Goal: Task Accomplishment & Management: Use online tool/utility

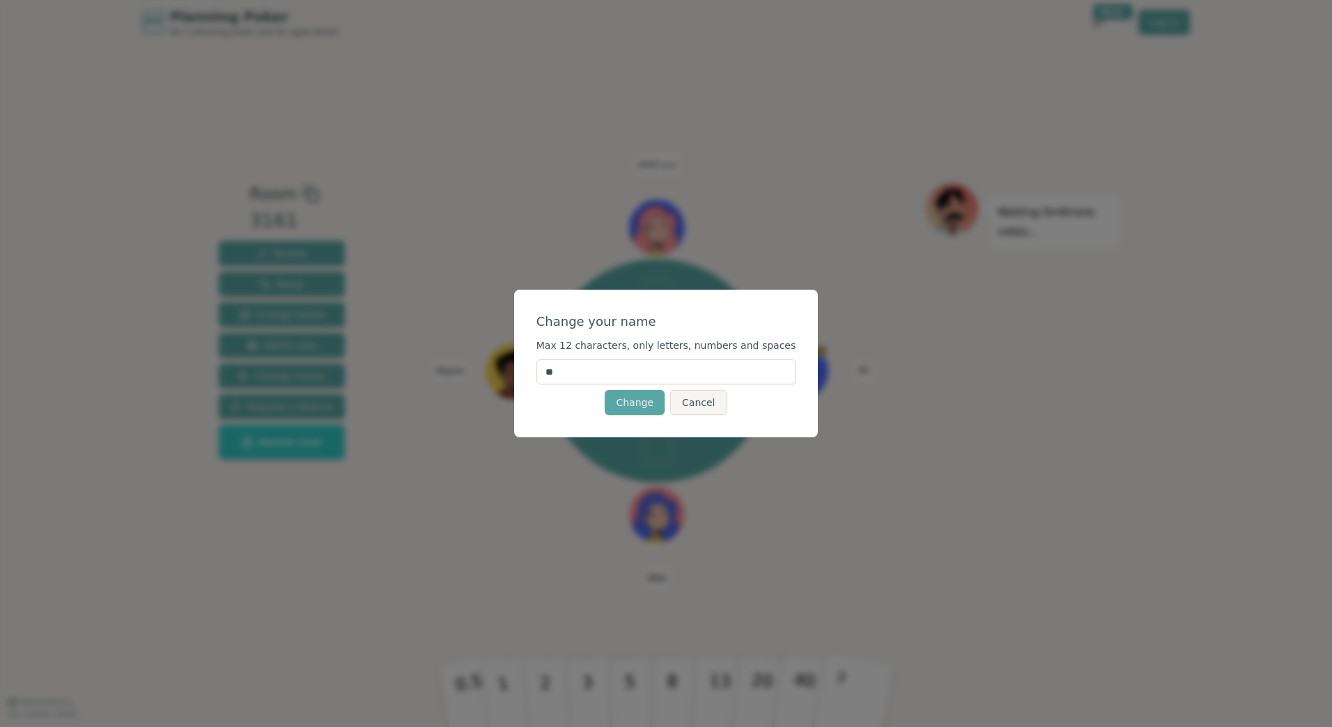
type input "*"
type input "*****"
click at [633, 401] on button "Change" at bounding box center [634, 402] width 60 height 25
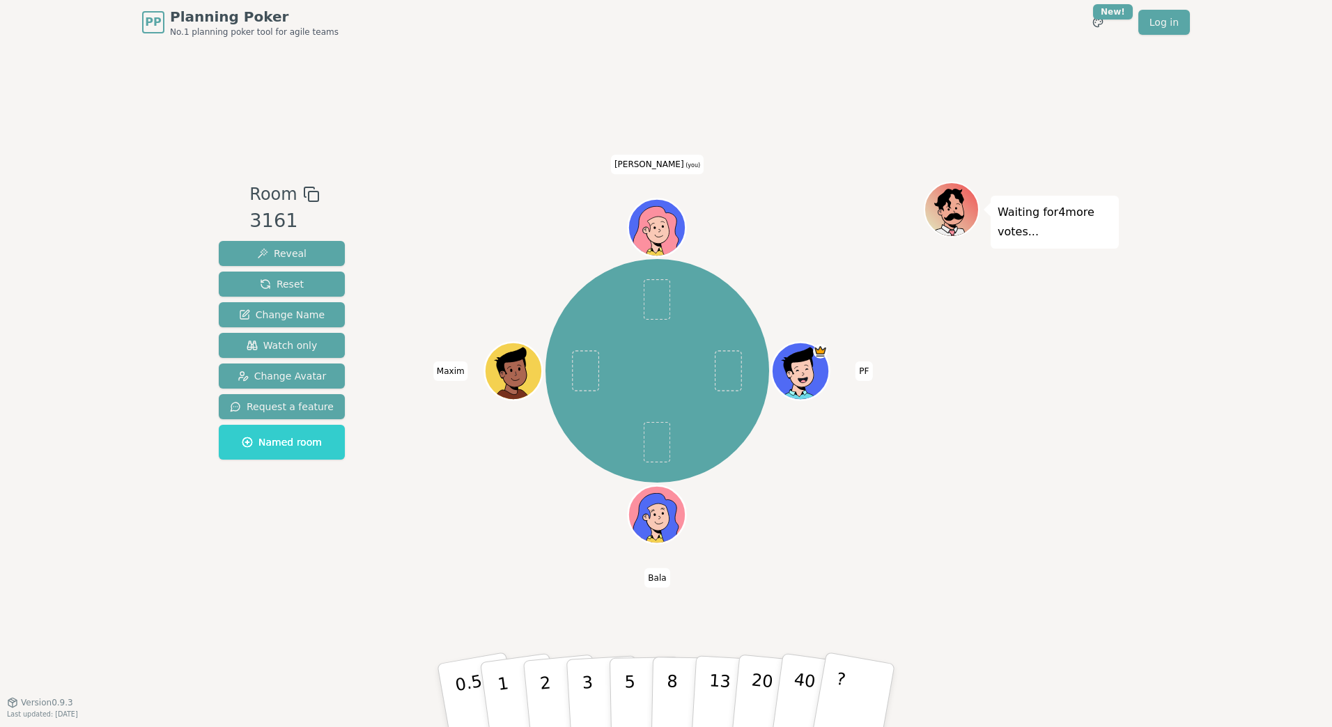
click at [653, 236] on icon at bounding box center [660, 237] width 28 height 10
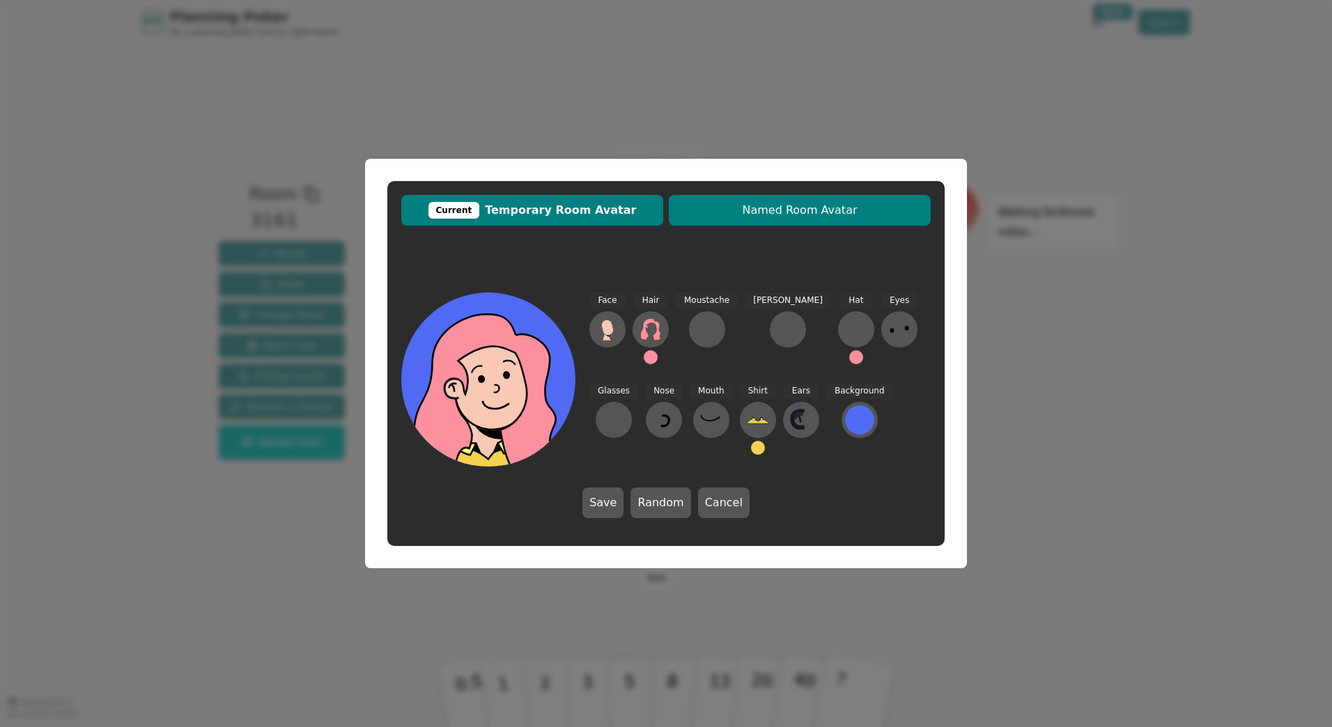
click at [766, 215] on span "Named Room Avatar" at bounding box center [800, 210] width 248 height 17
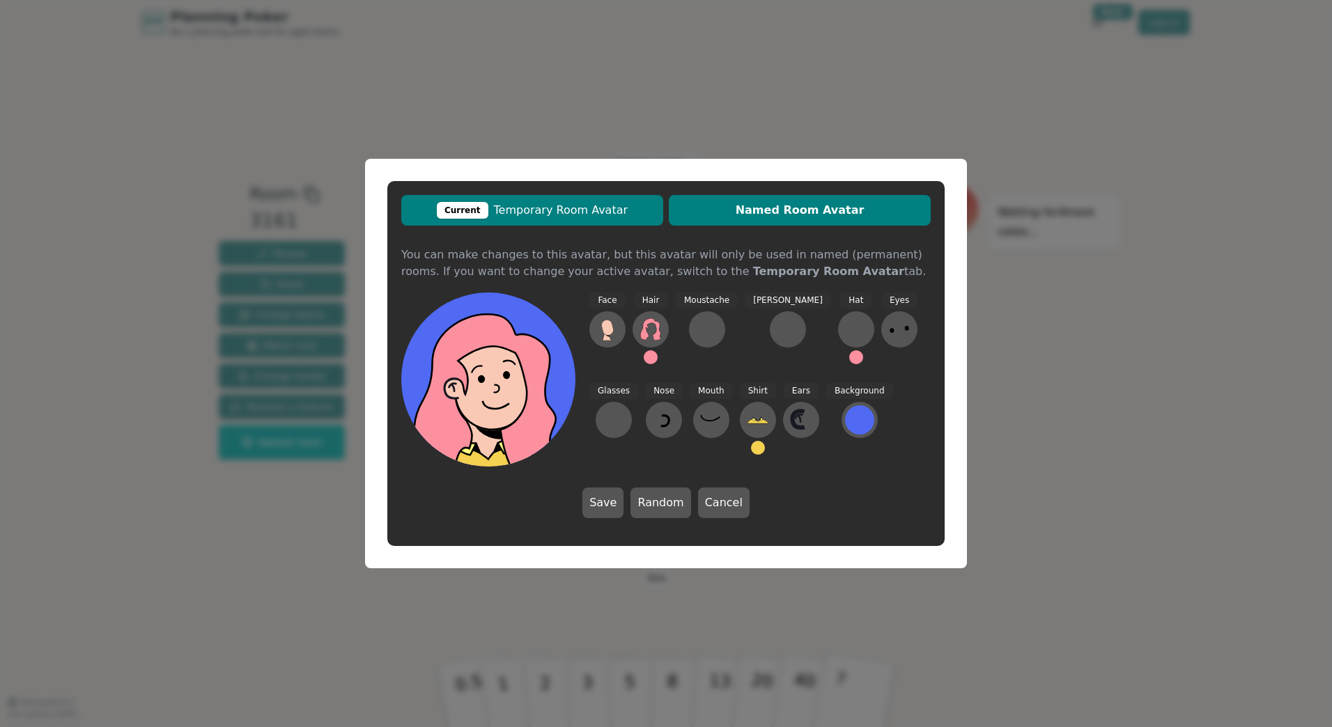
click at [605, 211] on span "Current Temporary Room Avatar" at bounding box center [532, 210] width 248 height 17
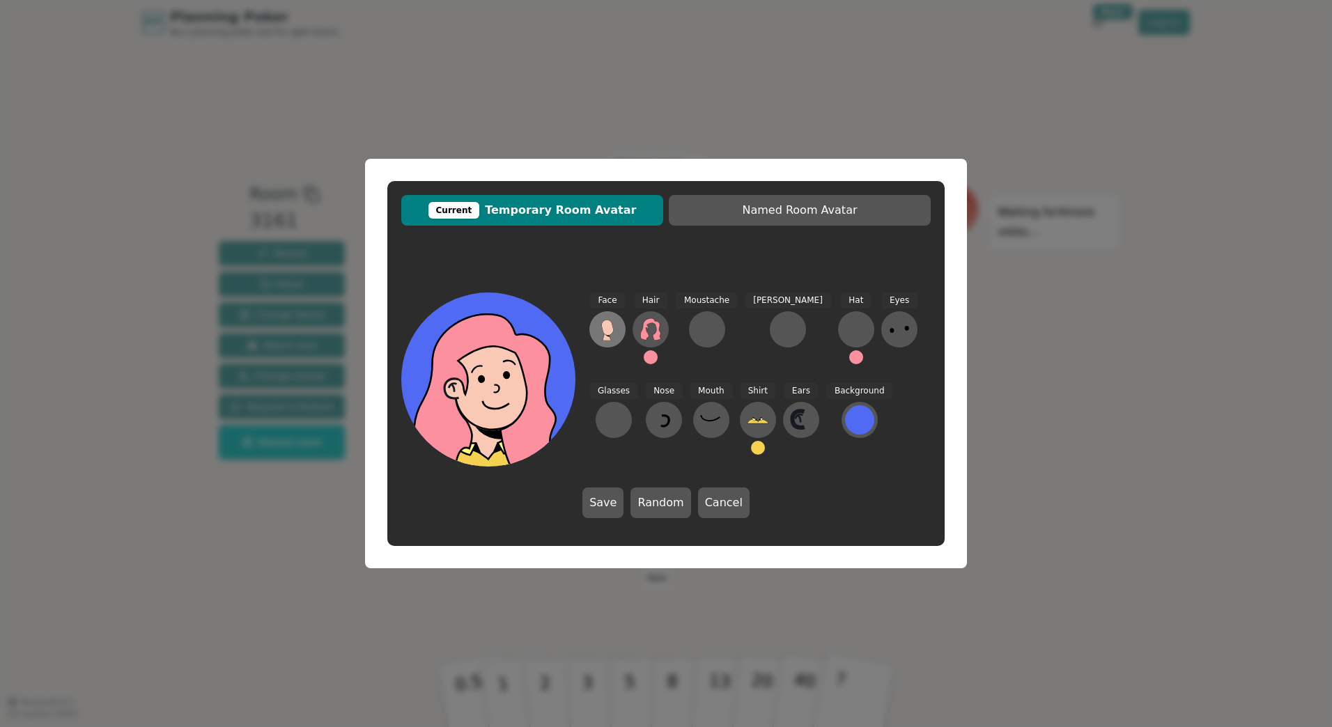
click at [611, 343] on button at bounding box center [607, 329] width 36 height 36
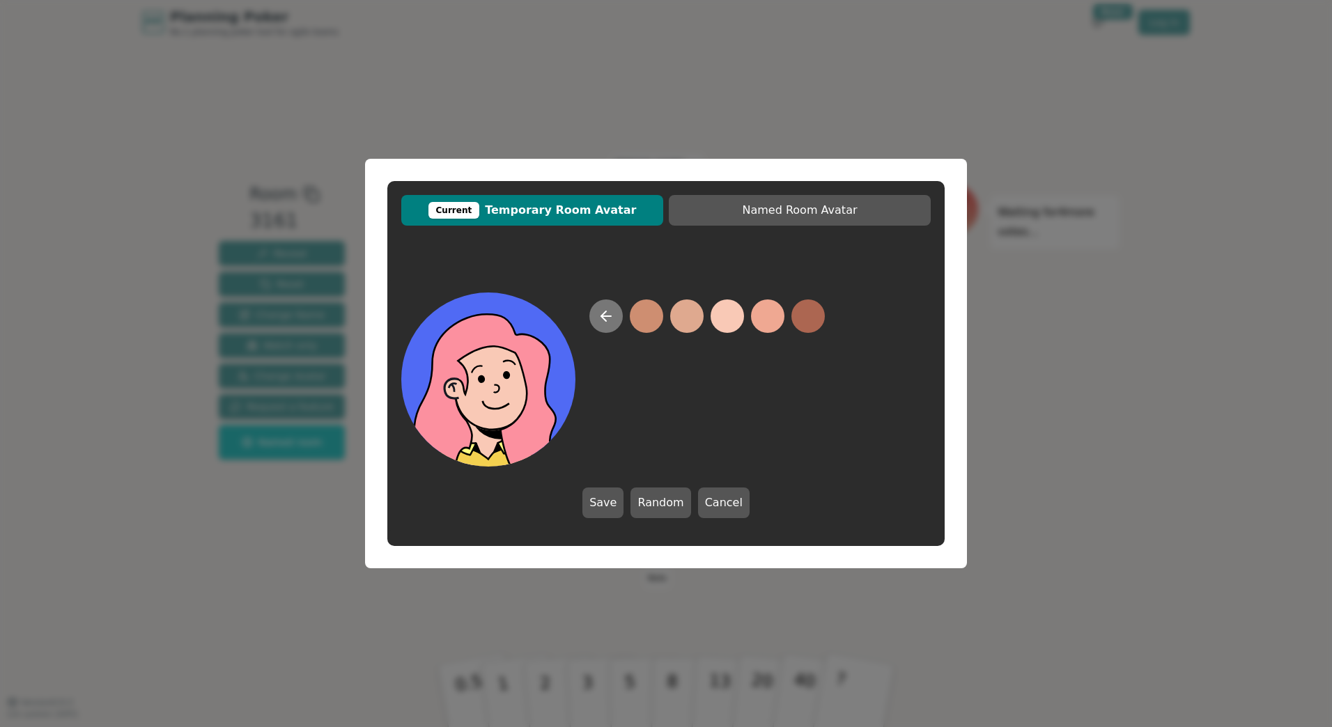
click at [607, 316] on icon at bounding box center [606, 316] width 10 height 0
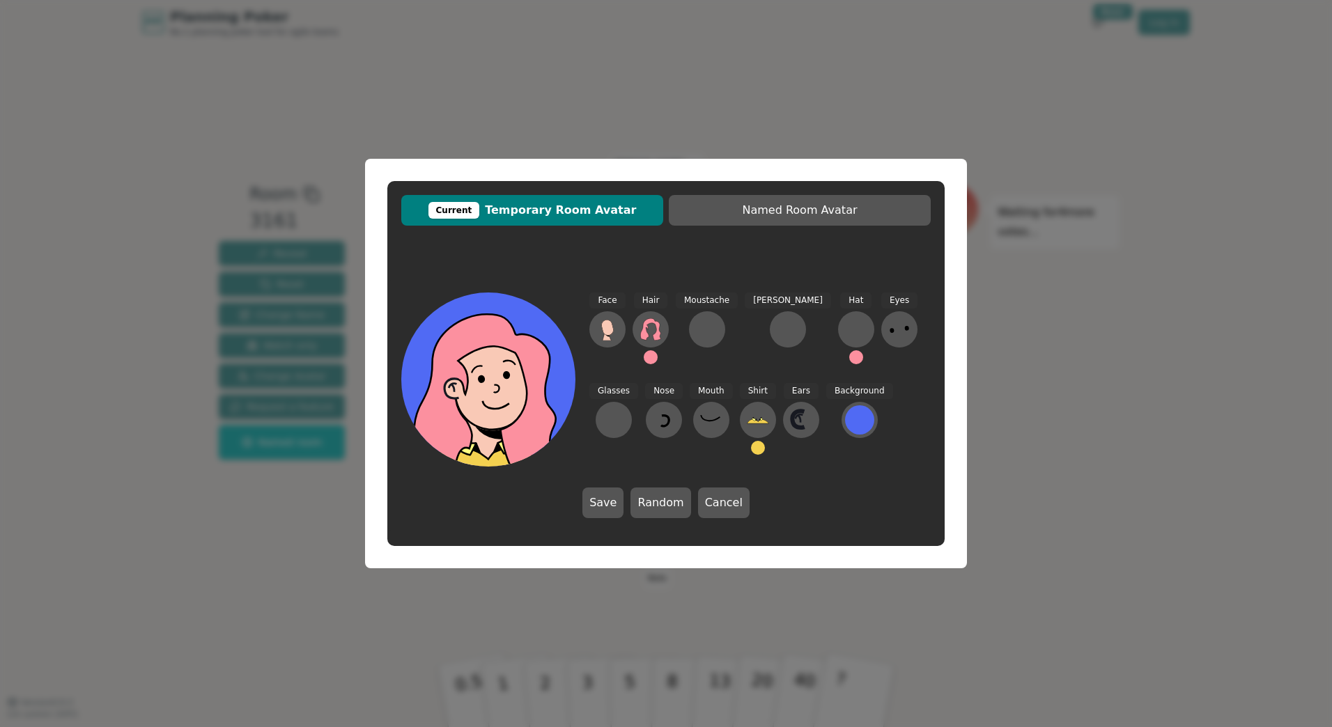
click at [508, 353] on icon at bounding box center [485, 391] width 169 height 157
drag, startPoint x: 508, startPoint y: 353, endPoint x: 653, endPoint y: 423, distance: 161.0
click at [700, 423] on icon at bounding box center [711, 420] width 22 height 22
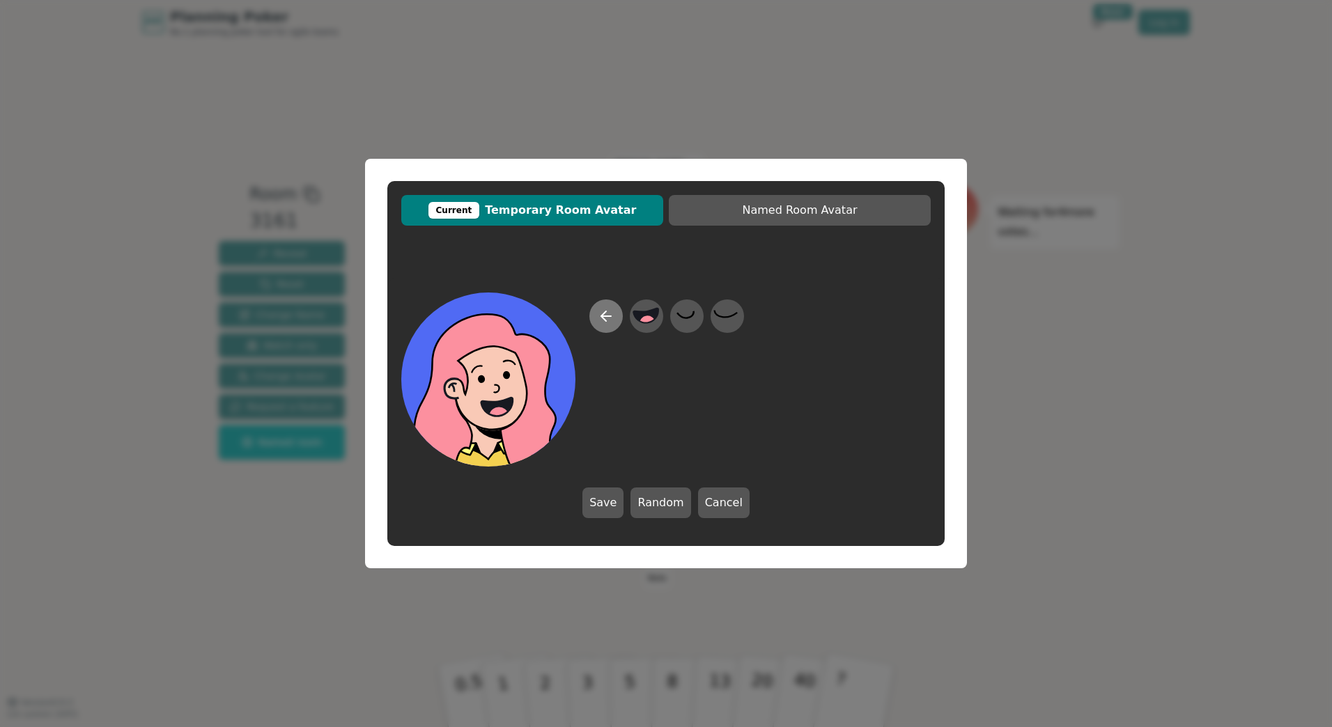
click at [609, 320] on icon at bounding box center [606, 316] width 17 height 17
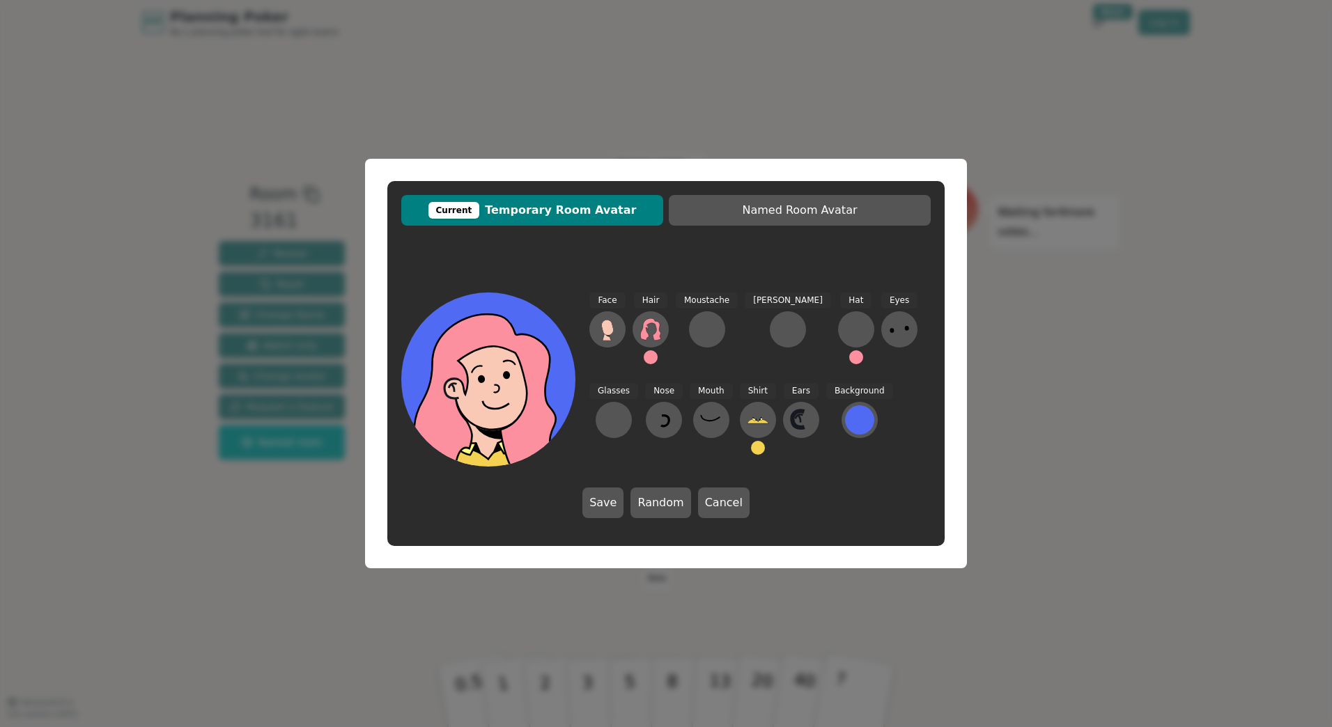
click at [515, 212] on span "Current Temporary Room Avatar" at bounding box center [532, 210] width 248 height 17
click at [480, 208] on div "Current" at bounding box center [454, 210] width 52 height 17
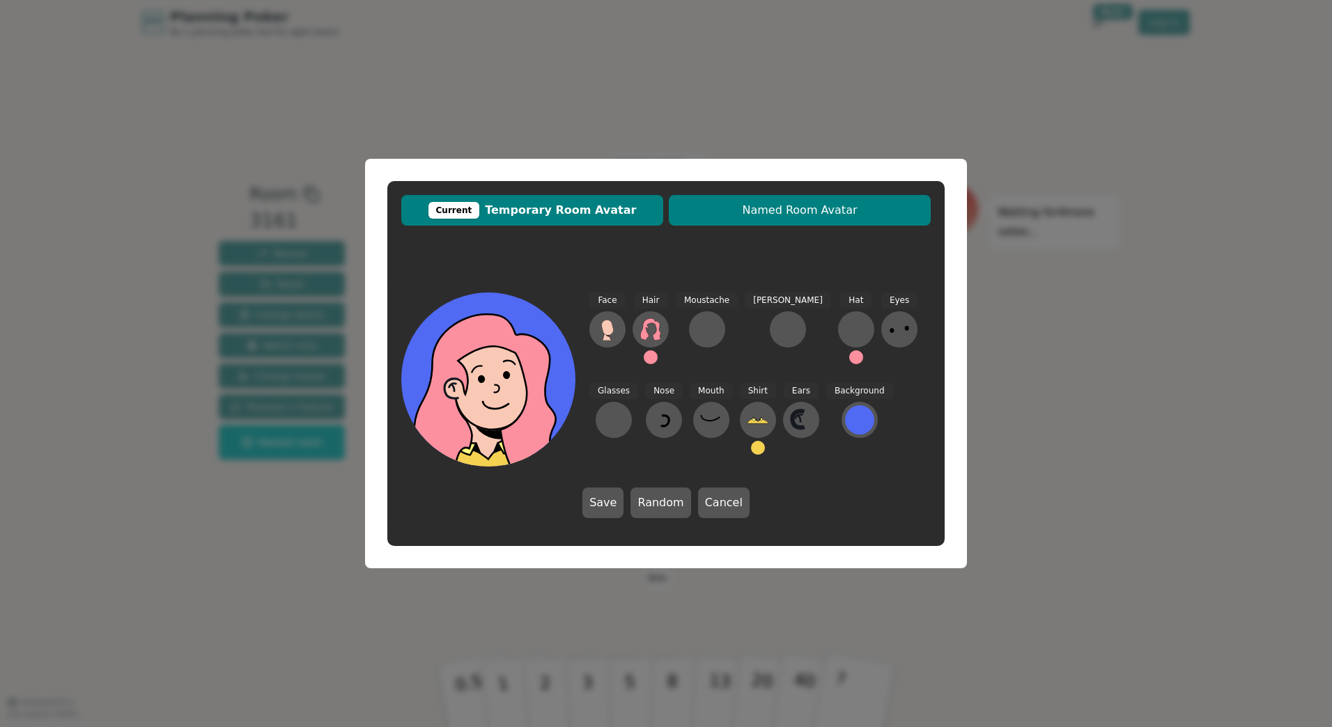
click at [695, 208] on span "Named Room Avatar" at bounding box center [800, 210] width 248 height 17
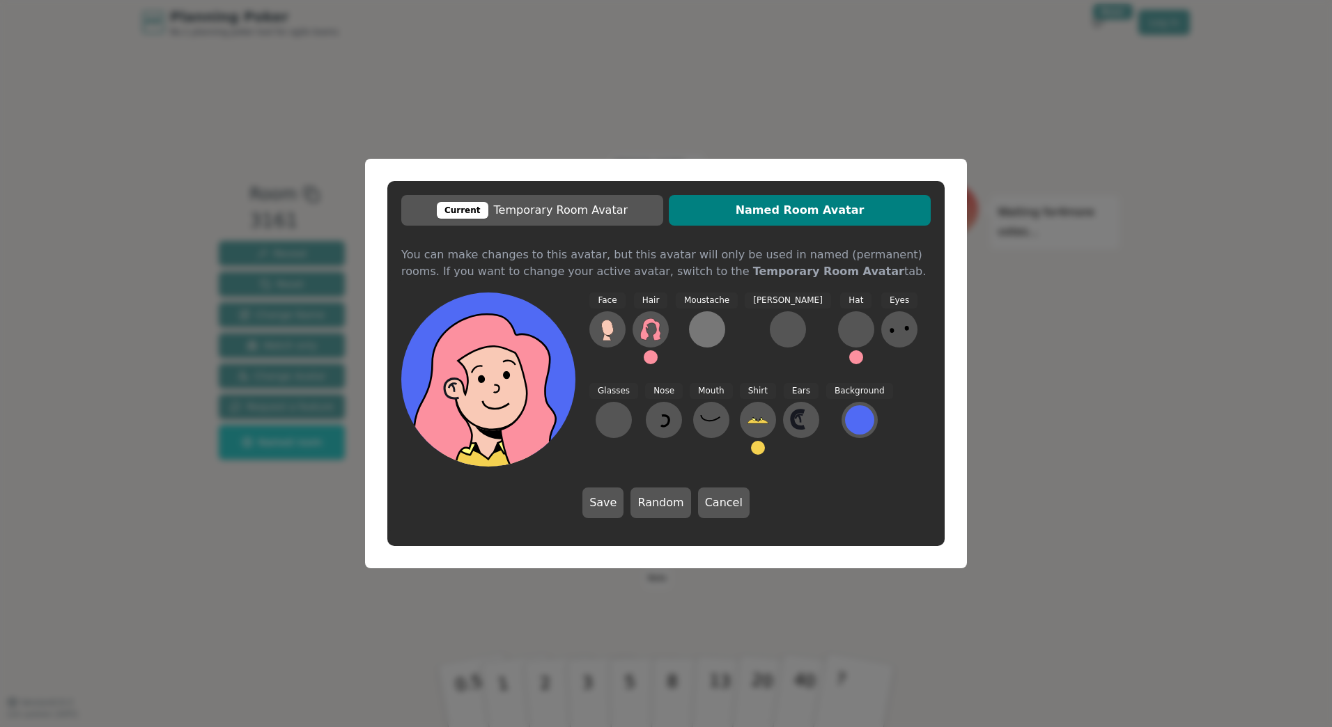
click at [696, 334] on div at bounding box center [707, 329] width 22 height 22
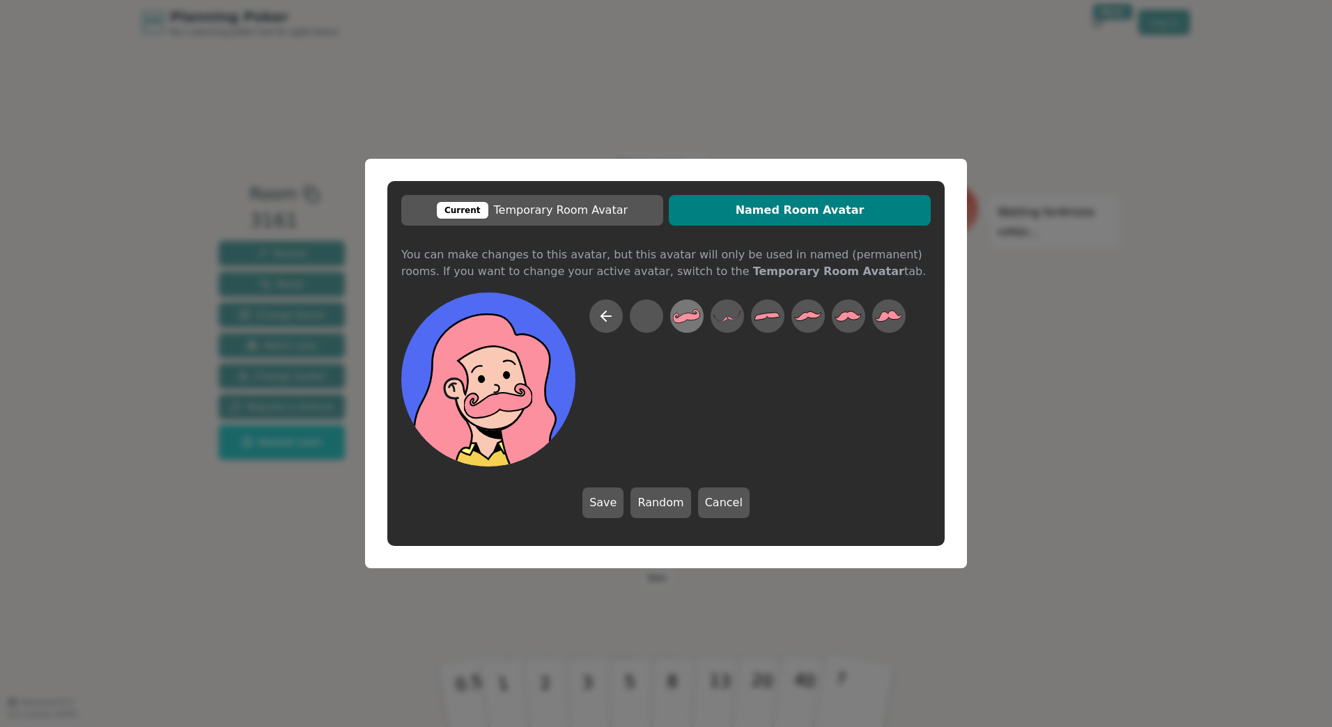
click at [682, 315] on icon at bounding box center [686, 316] width 27 height 14
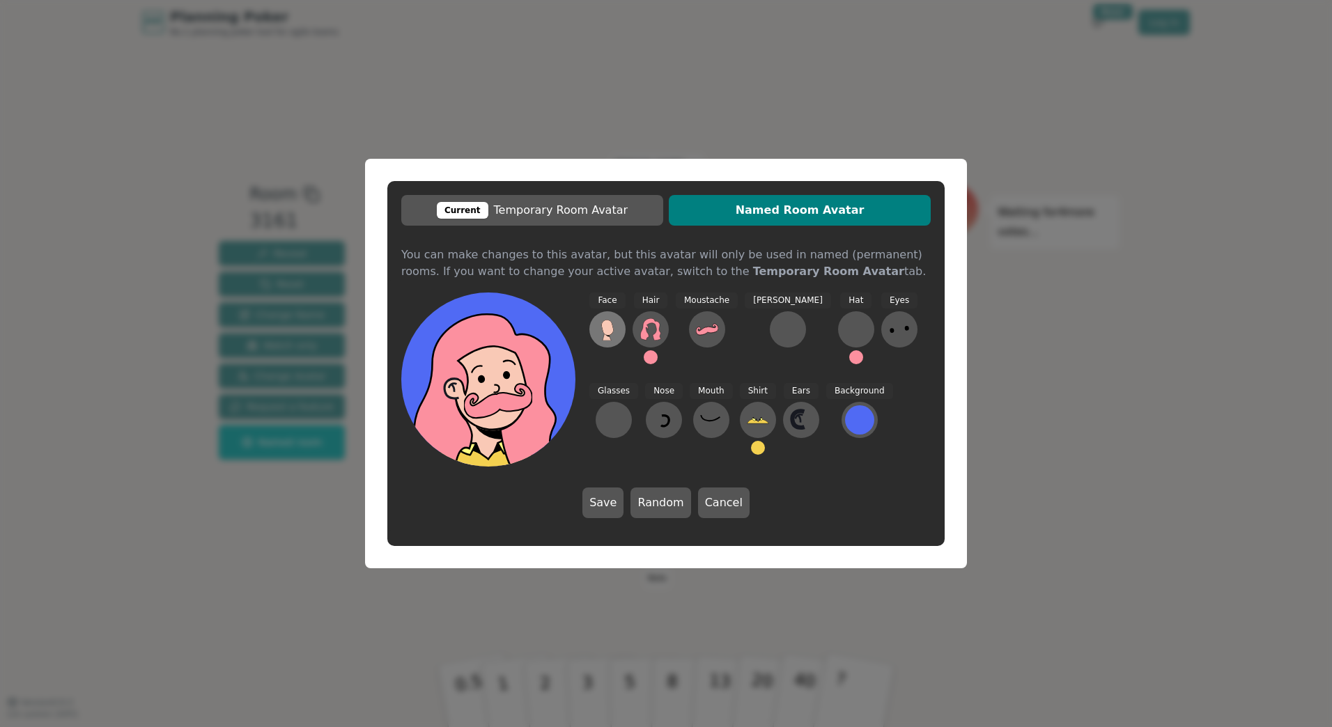
click at [598, 320] on icon at bounding box center [607, 329] width 22 height 22
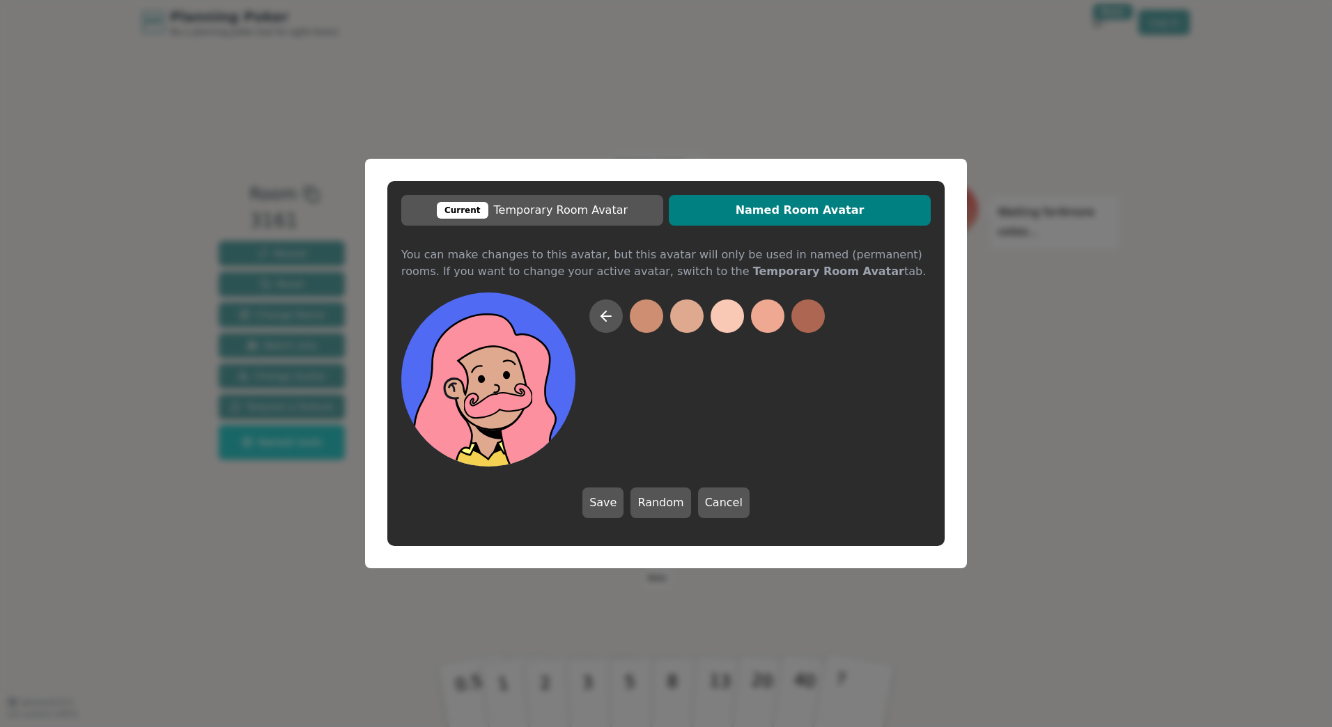
click at [682, 322] on button at bounding box center [686, 315] width 33 height 33
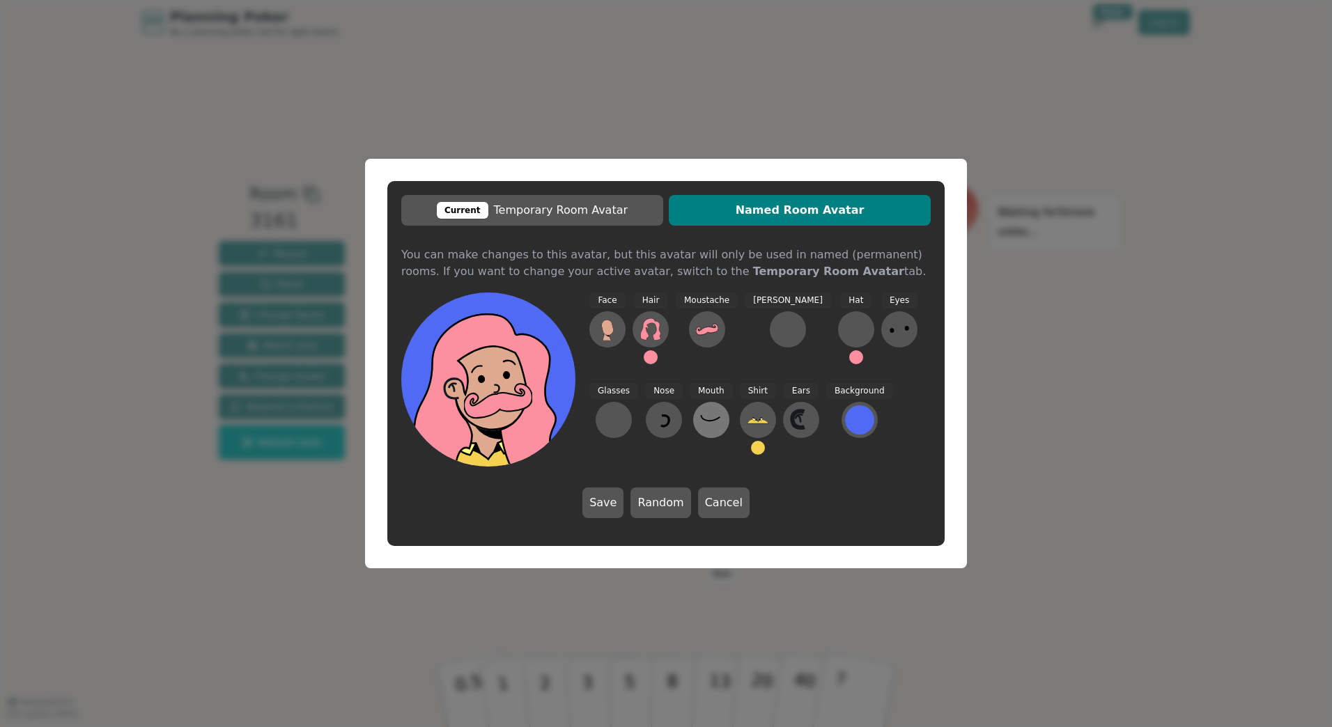
click at [700, 416] on icon at bounding box center [711, 420] width 22 height 22
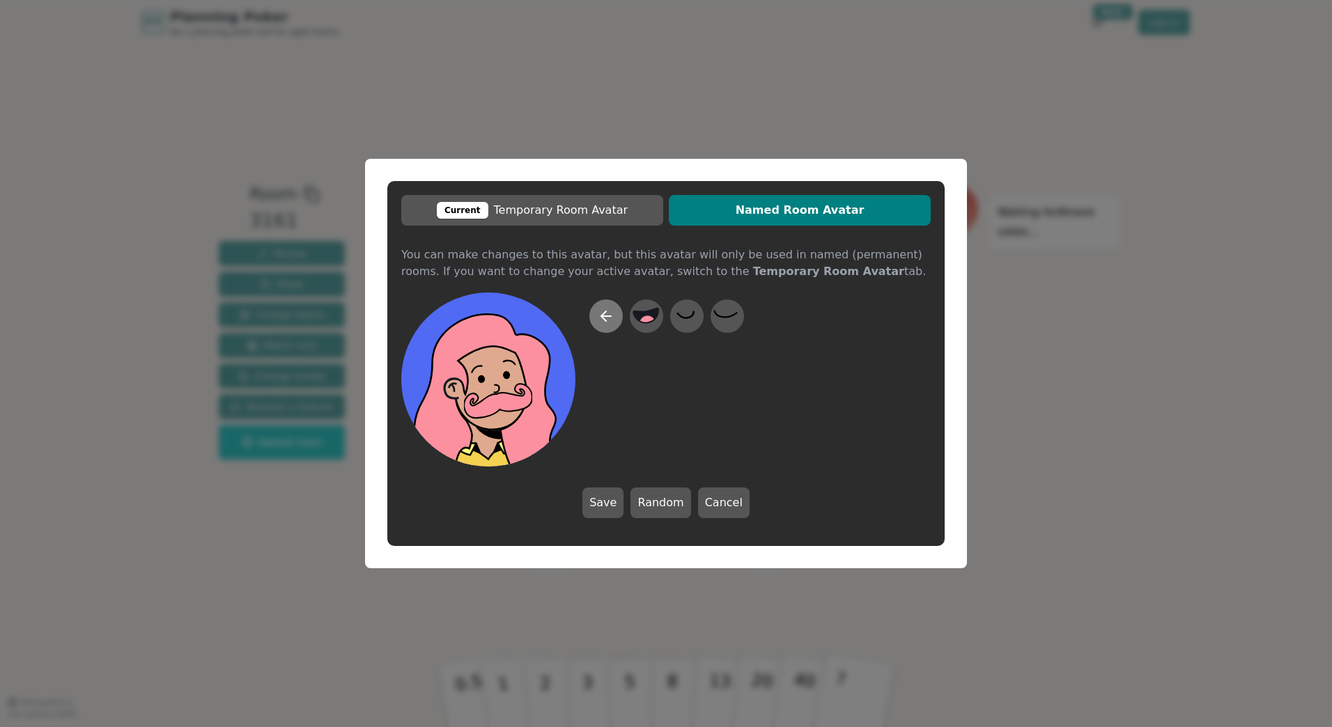
click at [607, 307] on button at bounding box center [605, 315] width 33 height 33
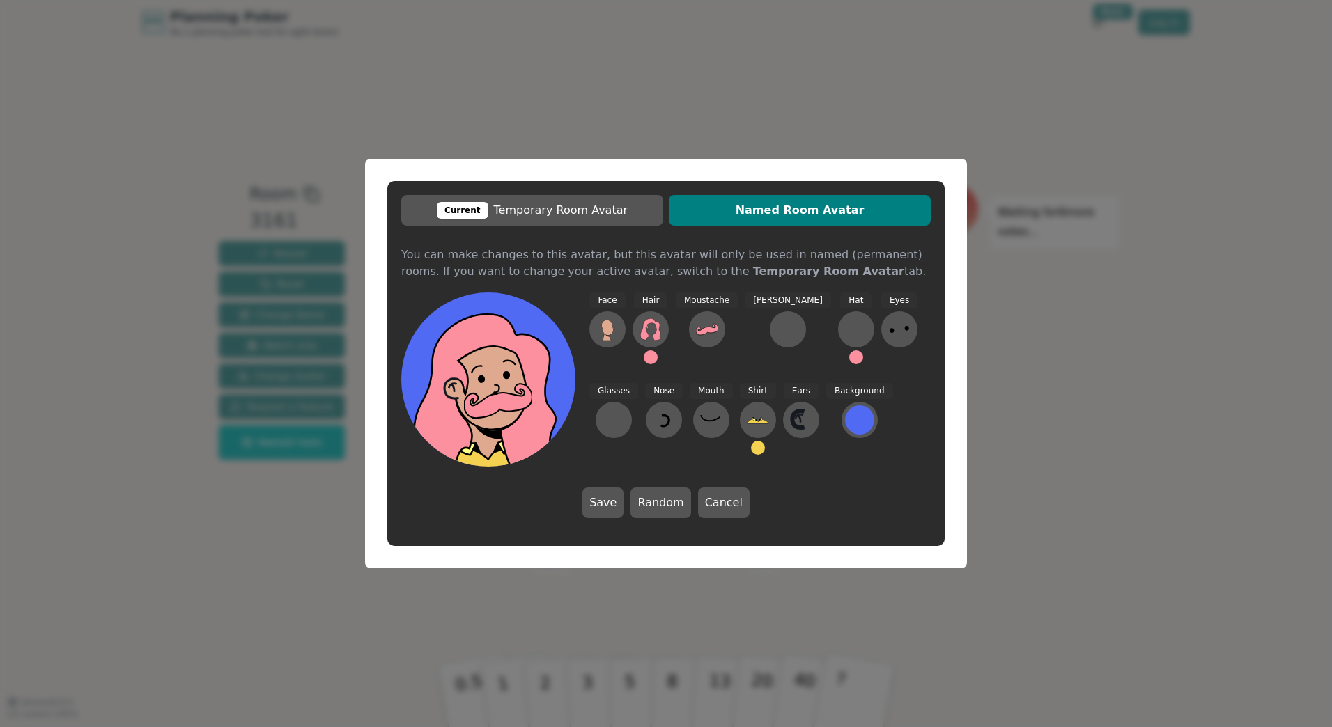
click at [751, 216] on span "Named Room Avatar" at bounding box center [800, 210] width 248 height 17
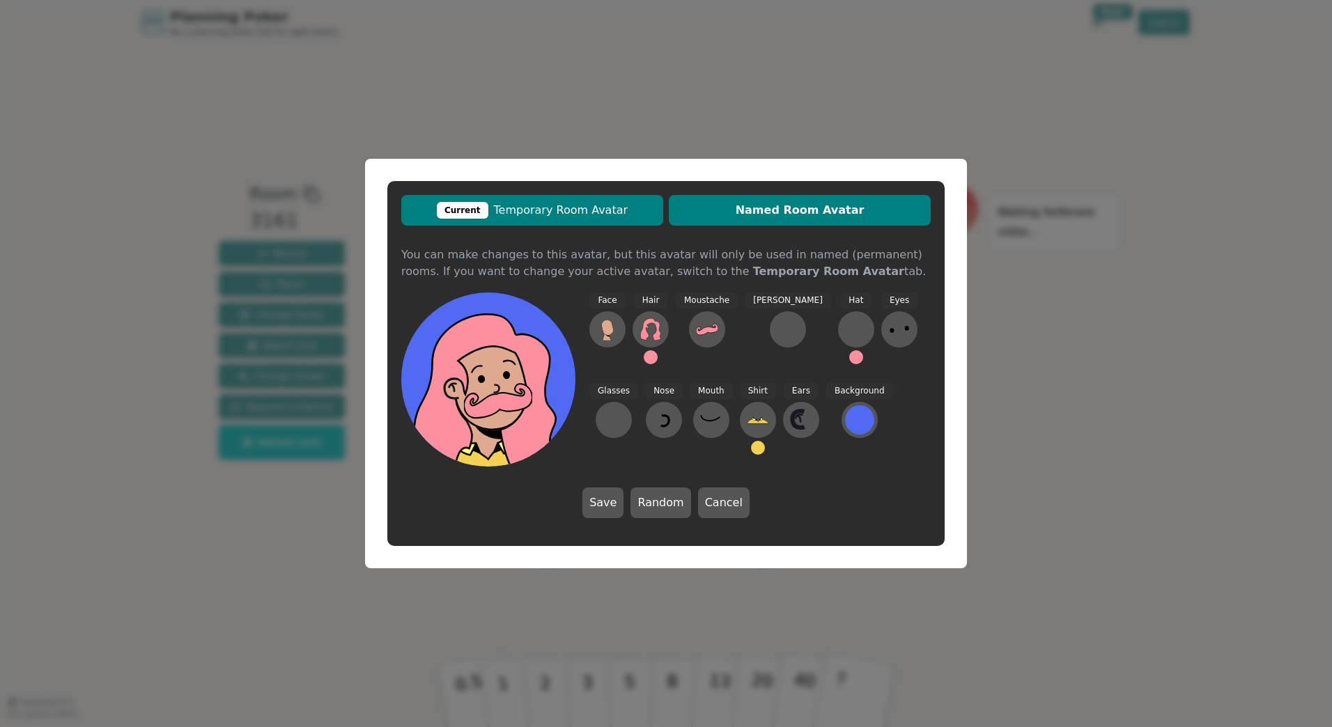
click at [609, 214] on span "Current Temporary Room Avatar" at bounding box center [532, 210] width 248 height 17
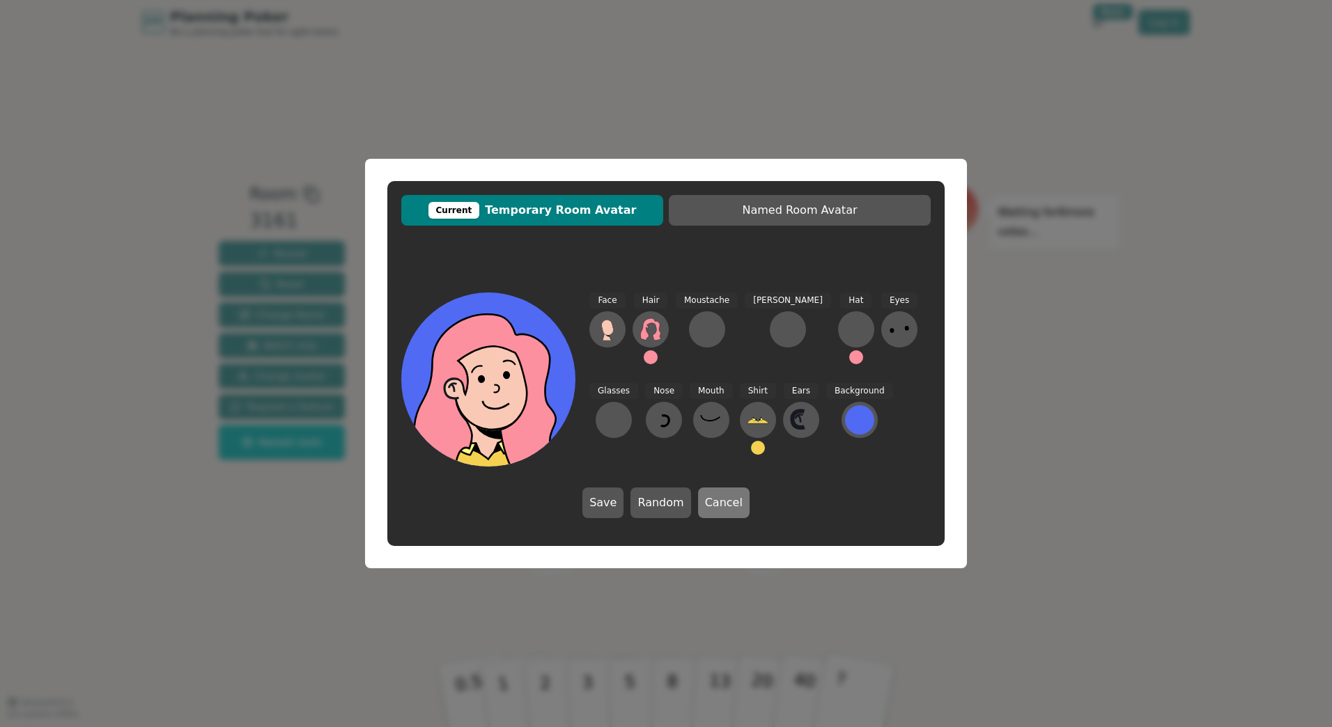
click at [725, 497] on button "Cancel" at bounding box center [724, 502] width 52 height 31
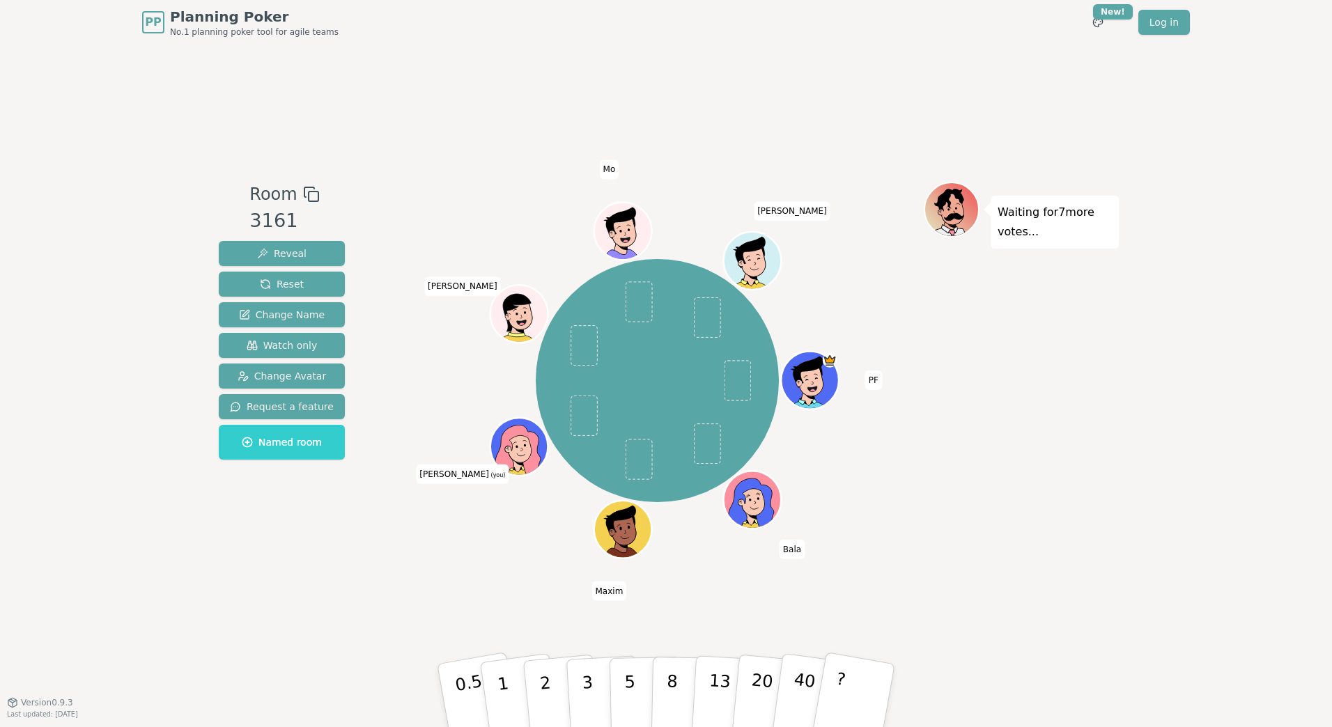
click at [1197, 555] on div "PP Planning Poker No.1 planning poker tool for agile teams Toggle theme New! Lo…" at bounding box center [666, 363] width 1332 height 727
click at [298, 375] on span "Change Avatar" at bounding box center [281, 376] width 89 height 14
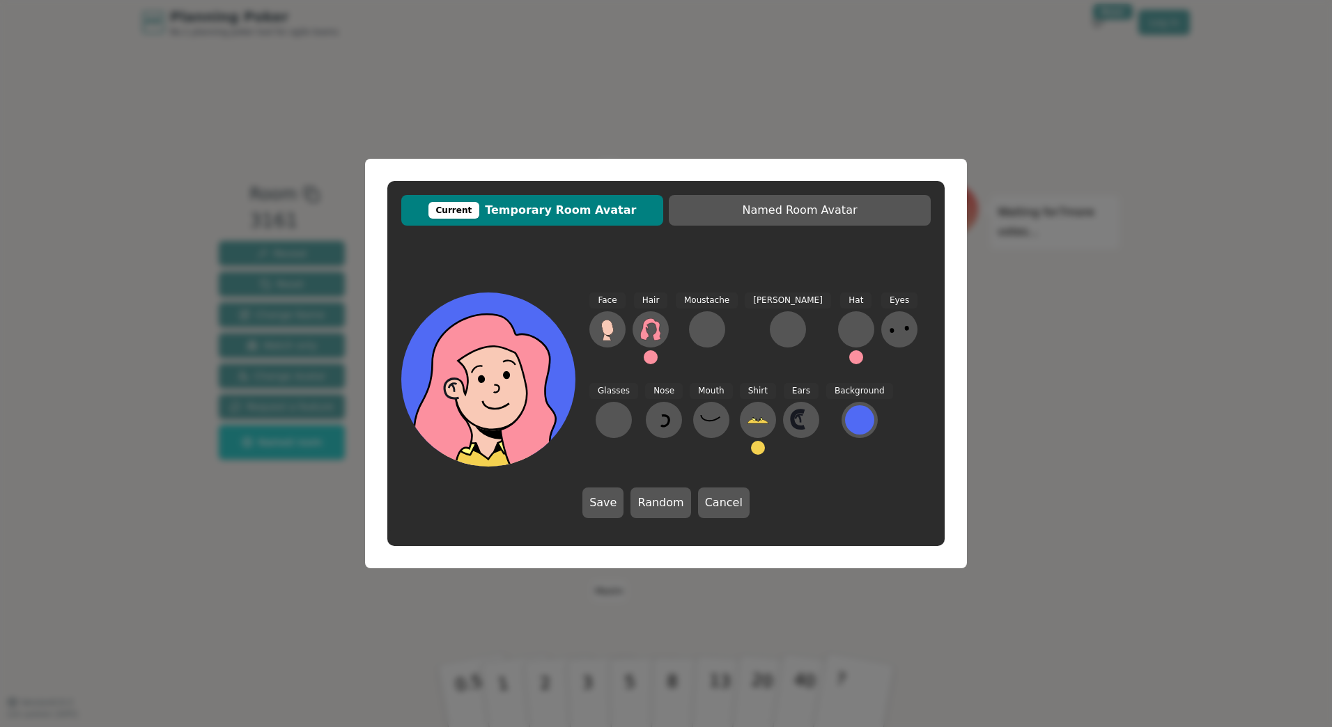
click at [548, 377] on icon at bounding box center [494, 377] width 174 height 19
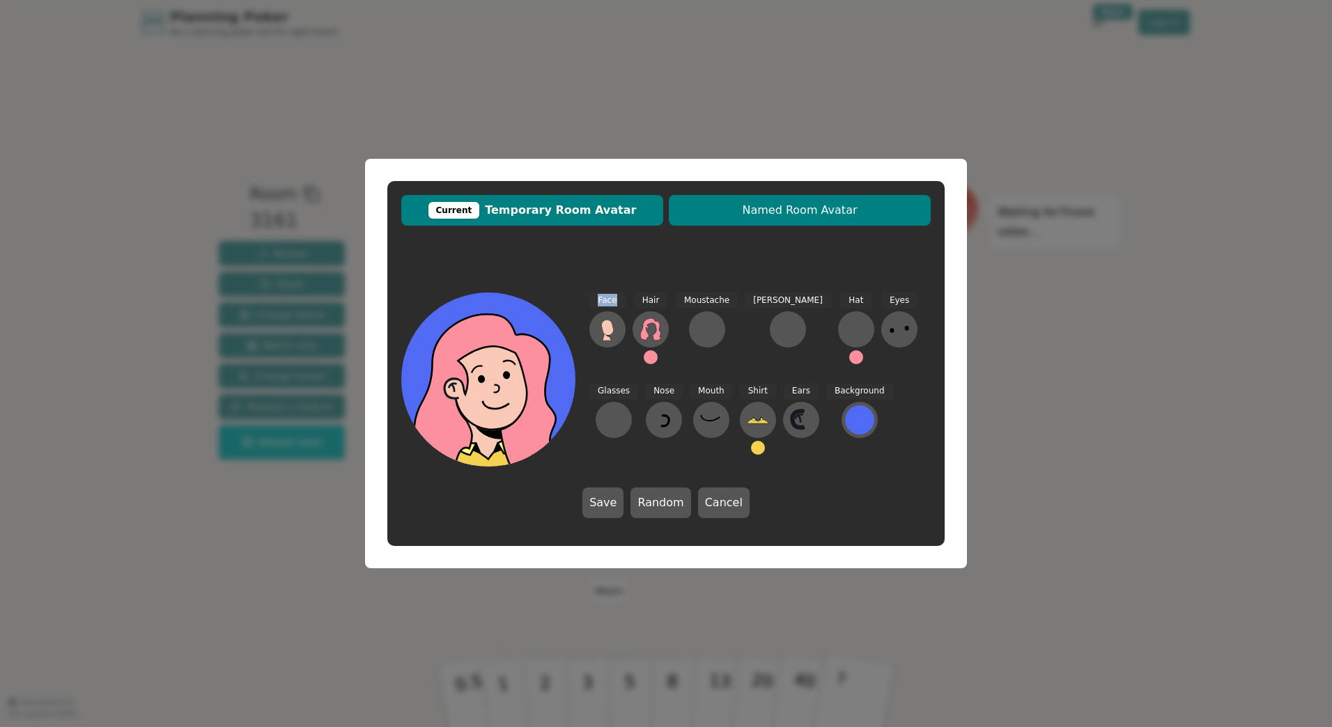
drag, startPoint x: 548, startPoint y: 377, endPoint x: 756, endPoint y: 220, distance: 260.0
click at [756, 220] on button "Named Room Avatar" at bounding box center [800, 210] width 262 height 31
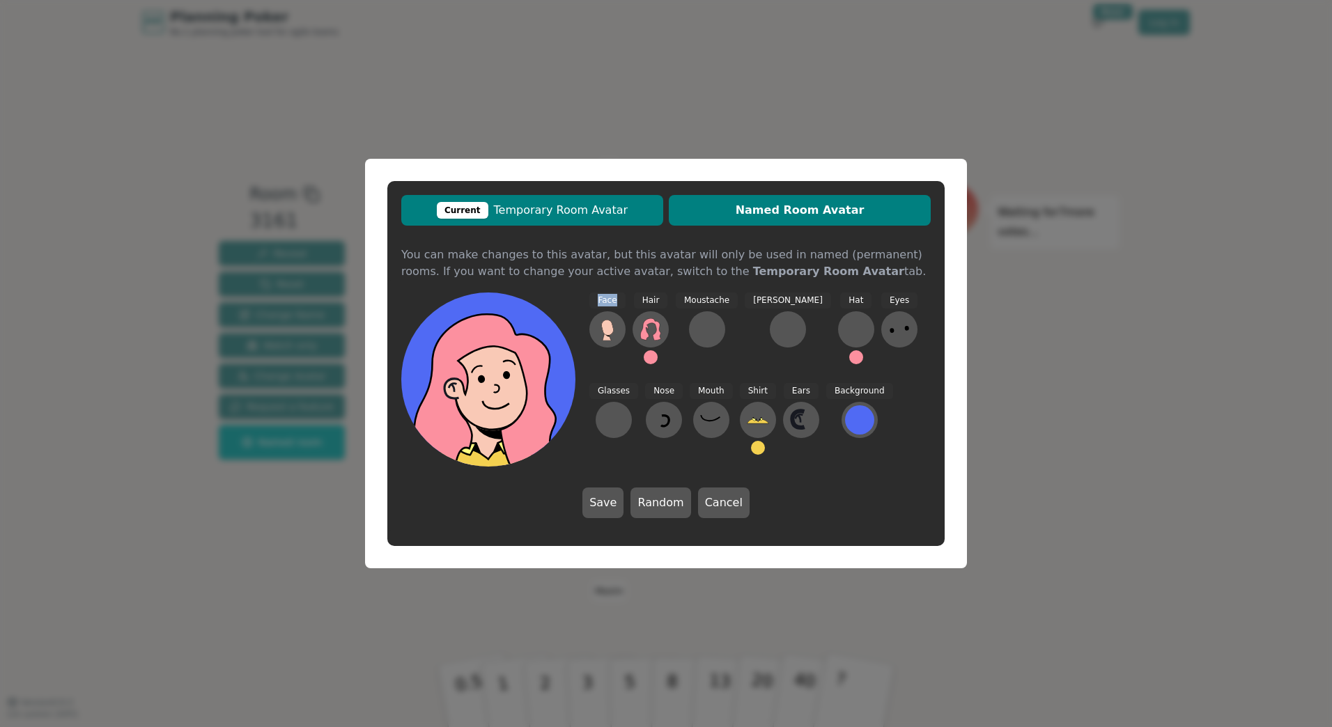
click at [581, 218] on span "Current Temporary Room Avatar" at bounding box center [532, 210] width 248 height 17
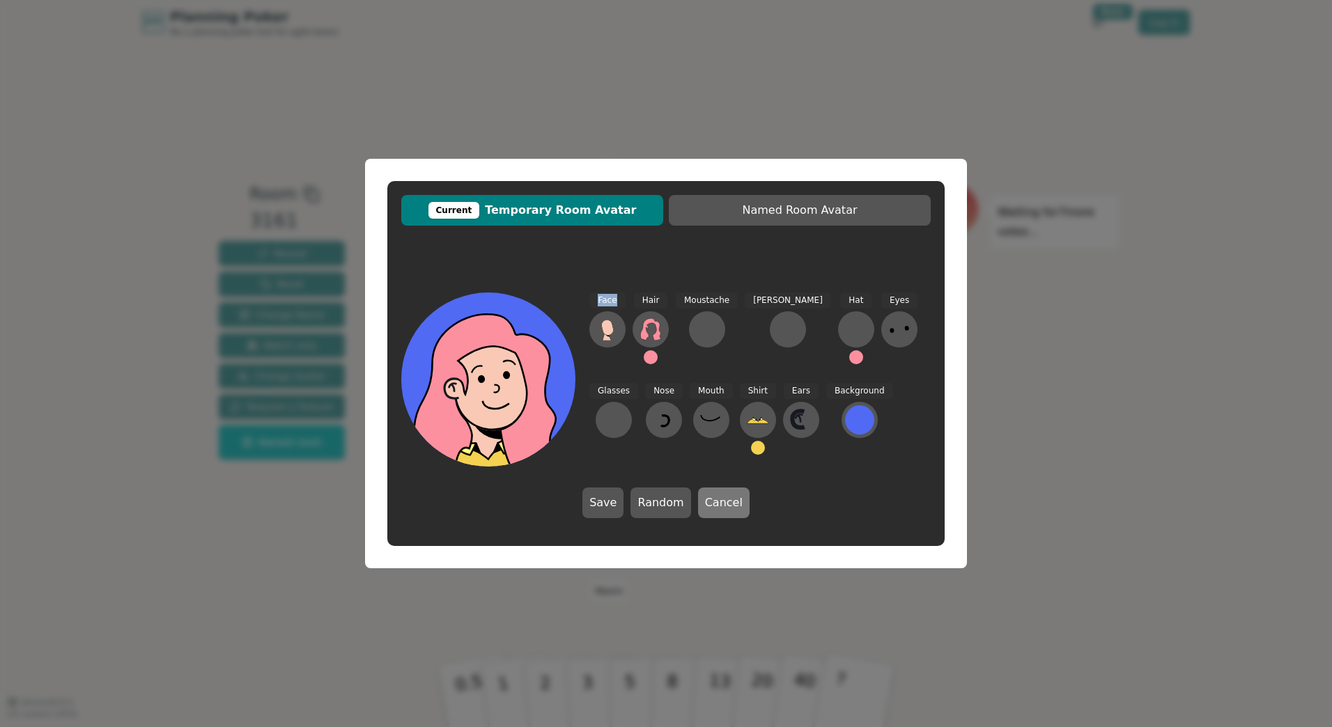
click at [732, 503] on button "Cancel" at bounding box center [724, 502] width 52 height 31
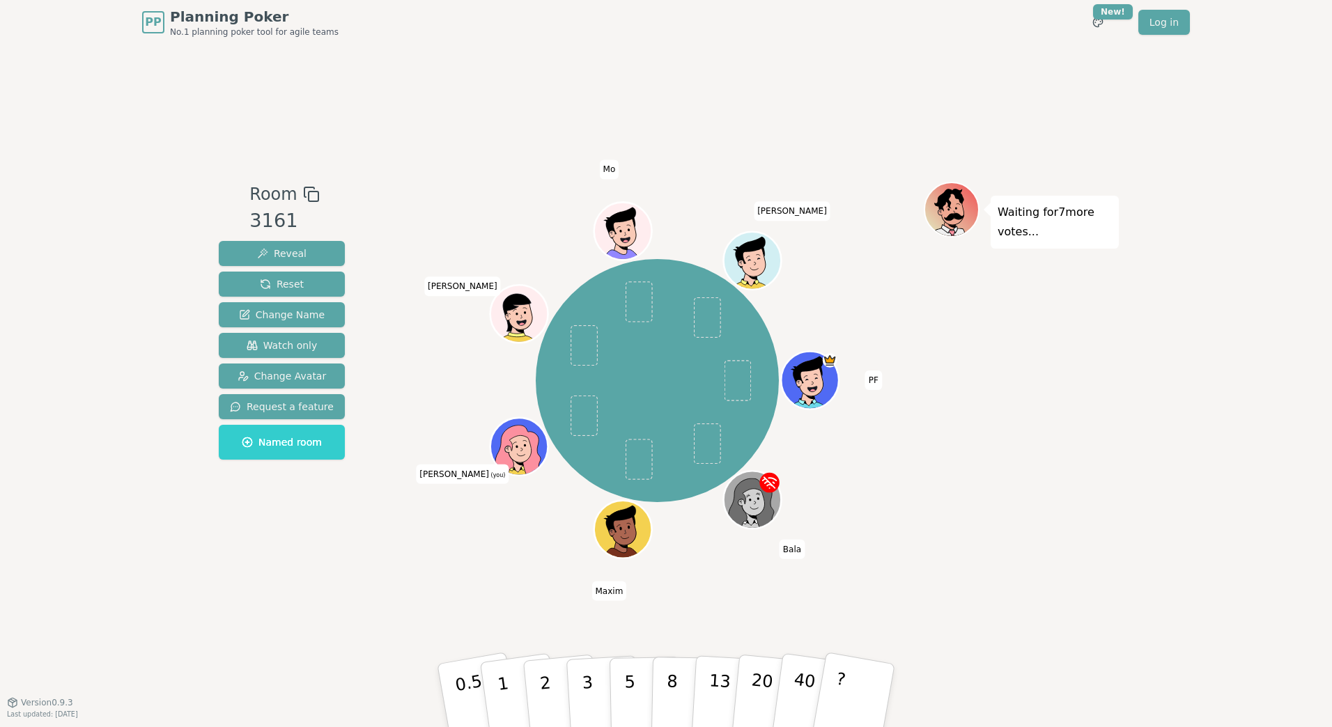
click at [439, 421] on div "[PERSON_NAME] [PERSON_NAME] (you) [PERSON_NAME]" at bounding box center [657, 381] width 533 height 348
click at [959, 453] on div "Waiting for 7 more votes..." at bounding box center [1020, 373] width 195 height 383
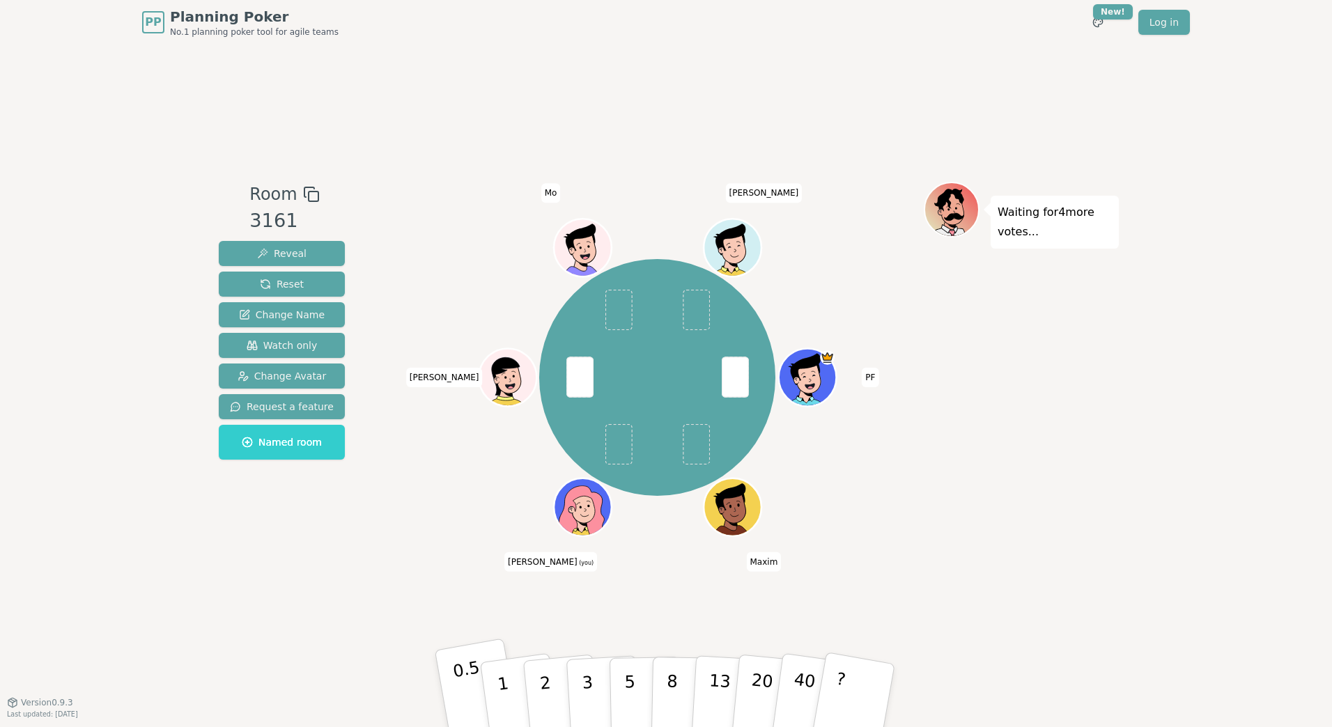
click at [471, 689] on p "0.5" at bounding box center [470, 696] width 39 height 79
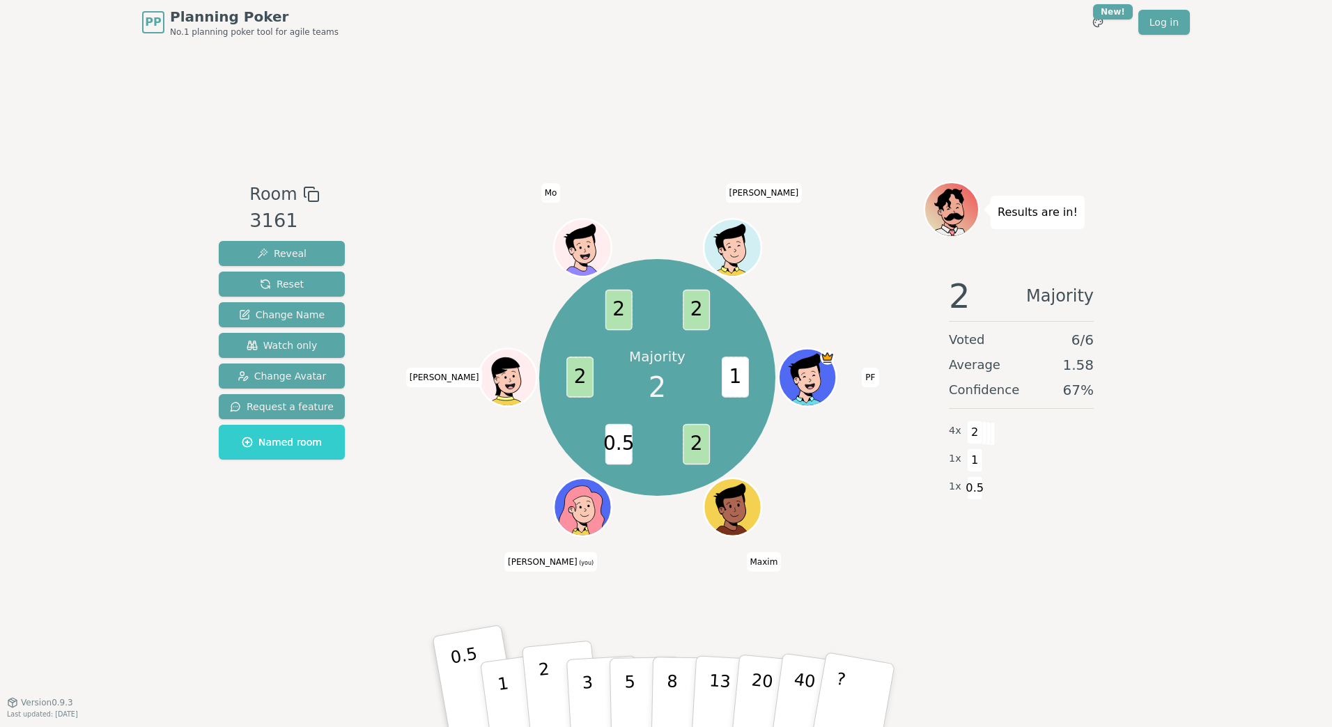
click at [548, 683] on p "2" at bounding box center [547, 697] width 18 height 76
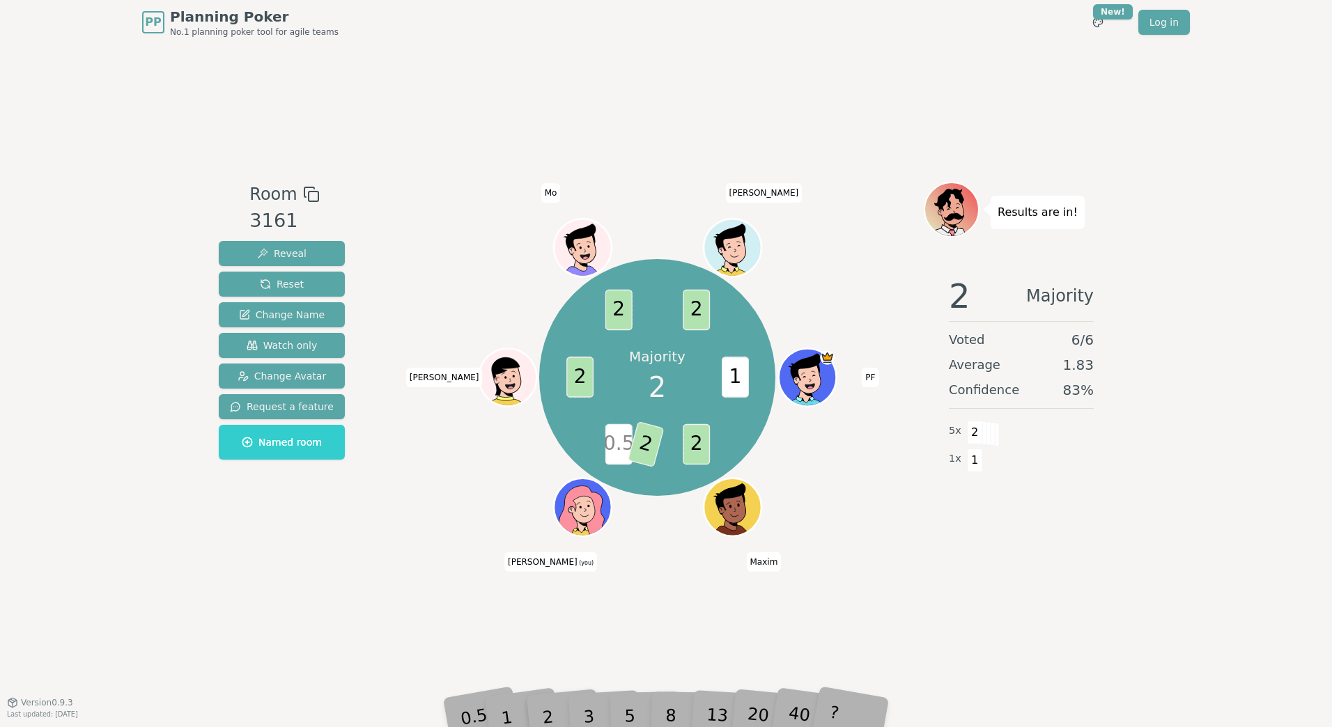
click at [448, 382] on span "[PERSON_NAME]" at bounding box center [444, 377] width 77 height 19
click at [487, 292] on div "Majority 2 1 2 0.5 2 2 2 2 PF [PERSON_NAME] (you) [PERSON_NAME]" at bounding box center [657, 377] width 533 height 341
drag, startPoint x: 850, startPoint y: 442, endPoint x: 872, endPoint y: 383, distance: 62.4
click at [872, 383] on div "Majority 2 1 2 0.5 2 2 2 2 PF [PERSON_NAME] (you) [PERSON_NAME]" at bounding box center [657, 377] width 533 height 341
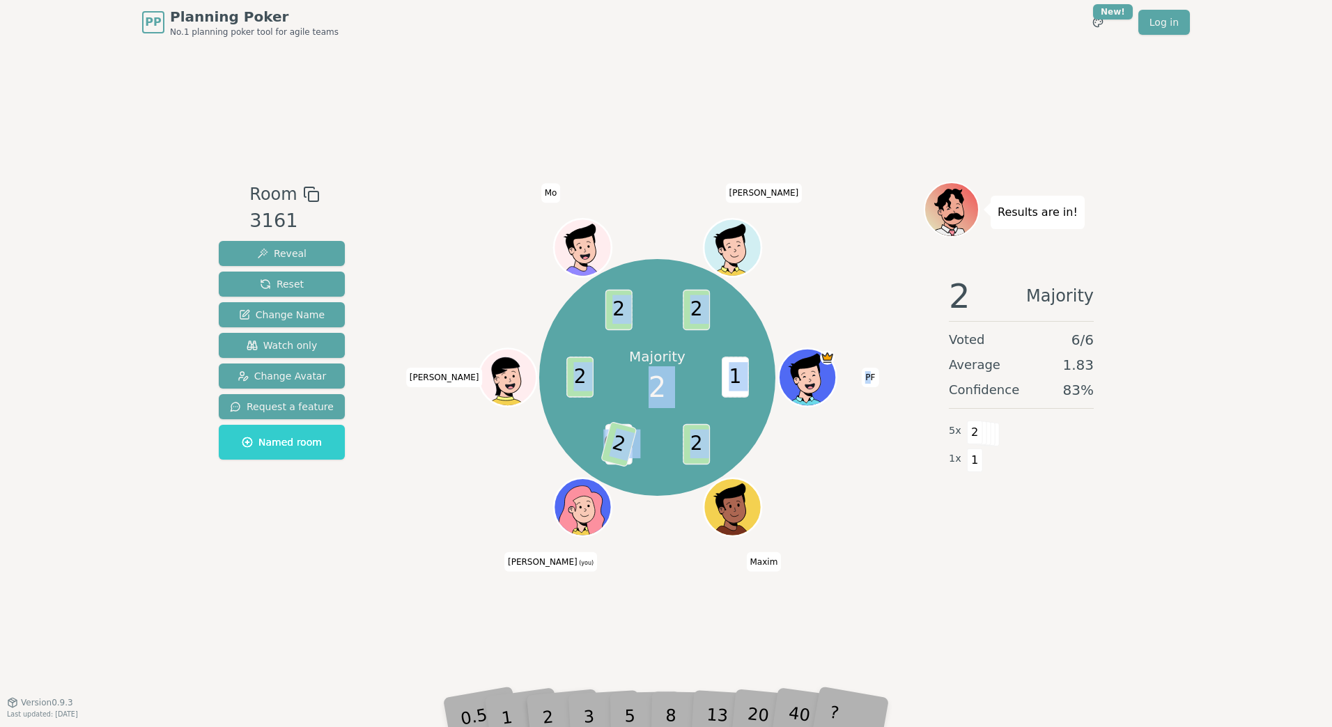
drag, startPoint x: 872, startPoint y: 383, endPoint x: 875, endPoint y: 428, distance: 45.4
click at [875, 428] on div "Majority 2 1 2 0.5 2 2 2 2 PF [PERSON_NAME] (you) [PERSON_NAME]" at bounding box center [657, 377] width 533 height 341
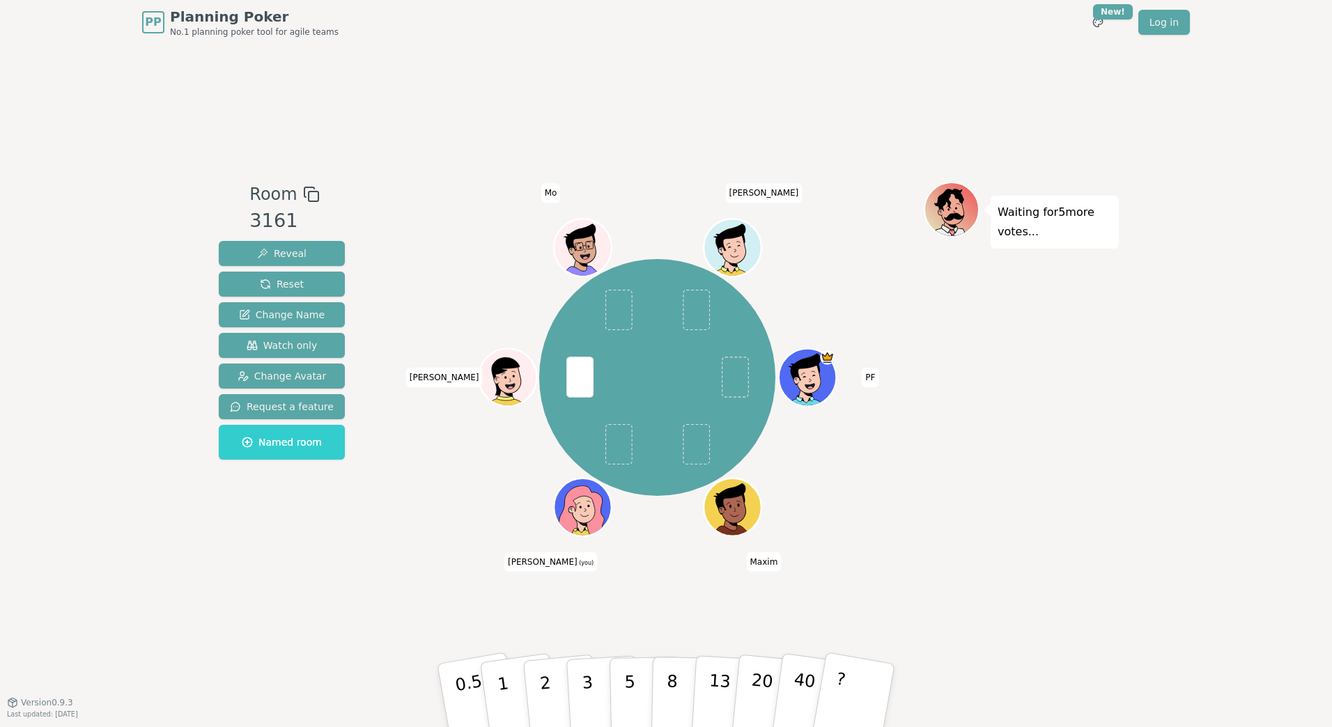
click at [666, 581] on div "Room 3161 Reveal Reset Change Name Watch only Change Avatar Request a feature N…" at bounding box center [665, 373] width 905 height 657
click at [595, 692] on button "3" at bounding box center [603, 695] width 76 height 109
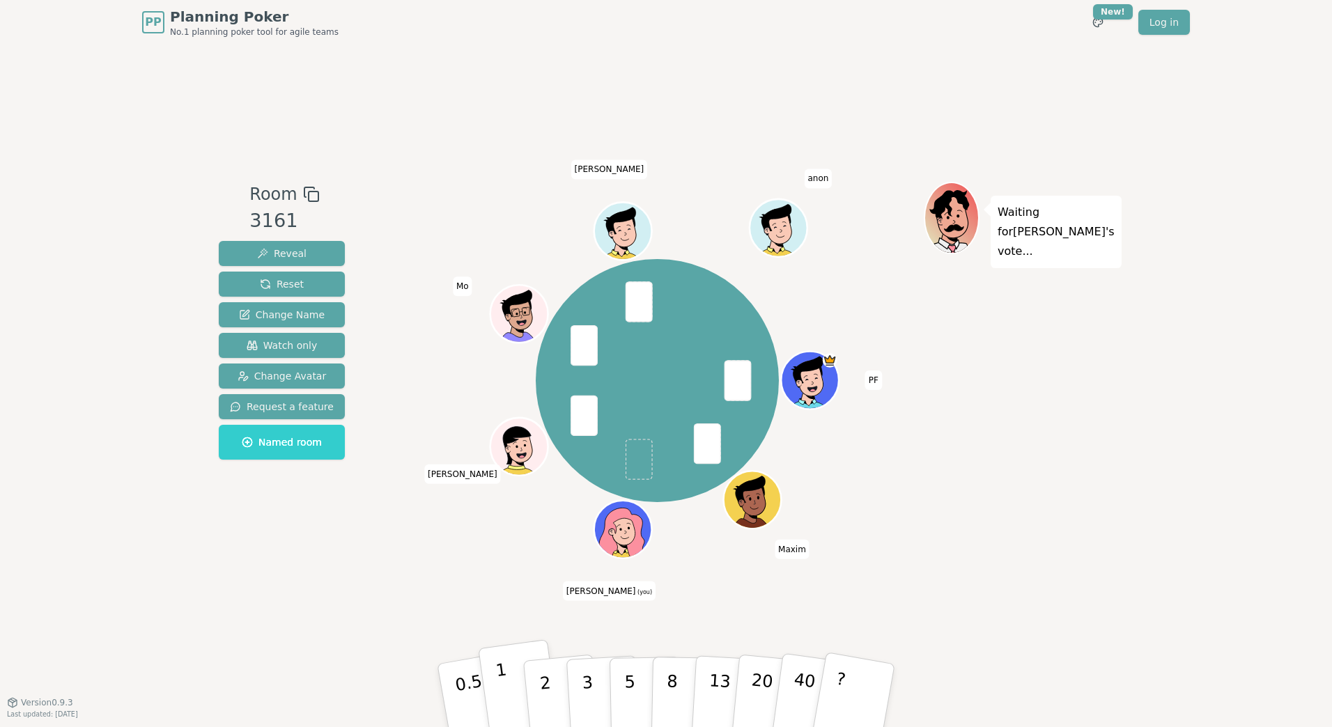
click at [499, 671] on p "1" at bounding box center [504, 697] width 21 height 76
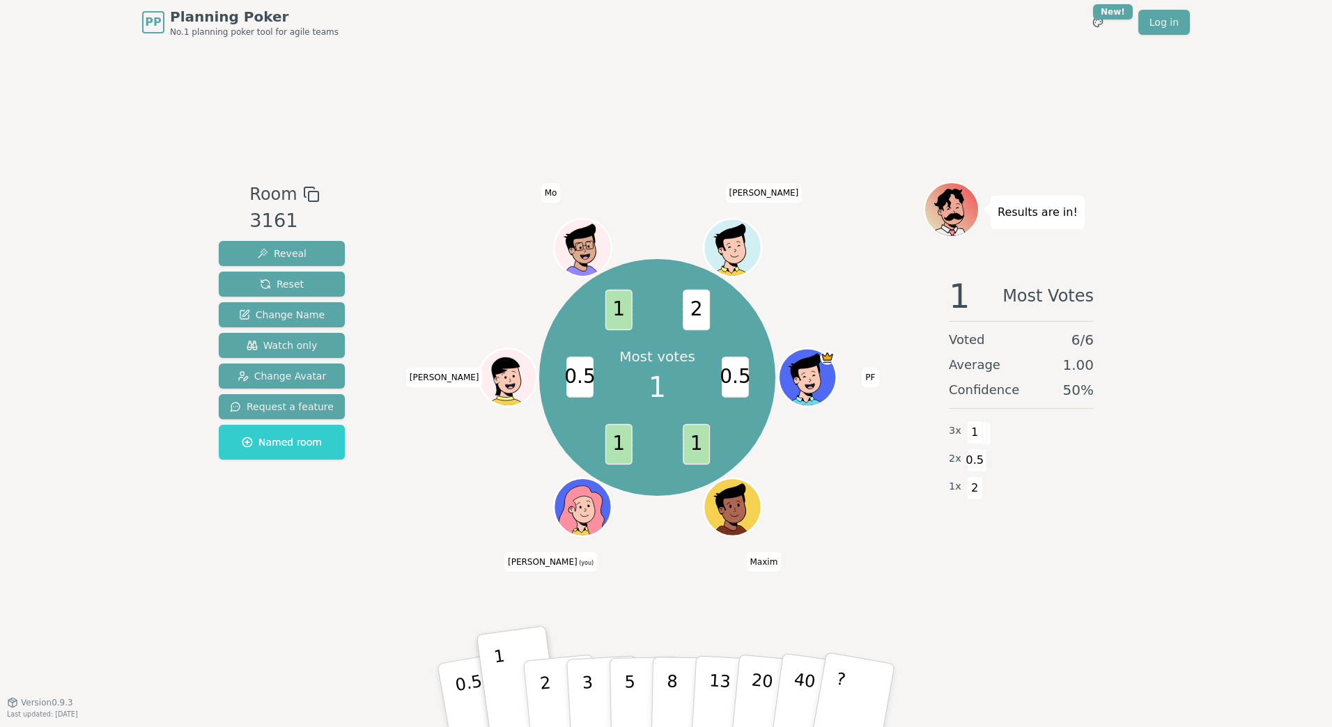
click at [666, 206] on div at bounding box center [657, 194] width 533 height 25
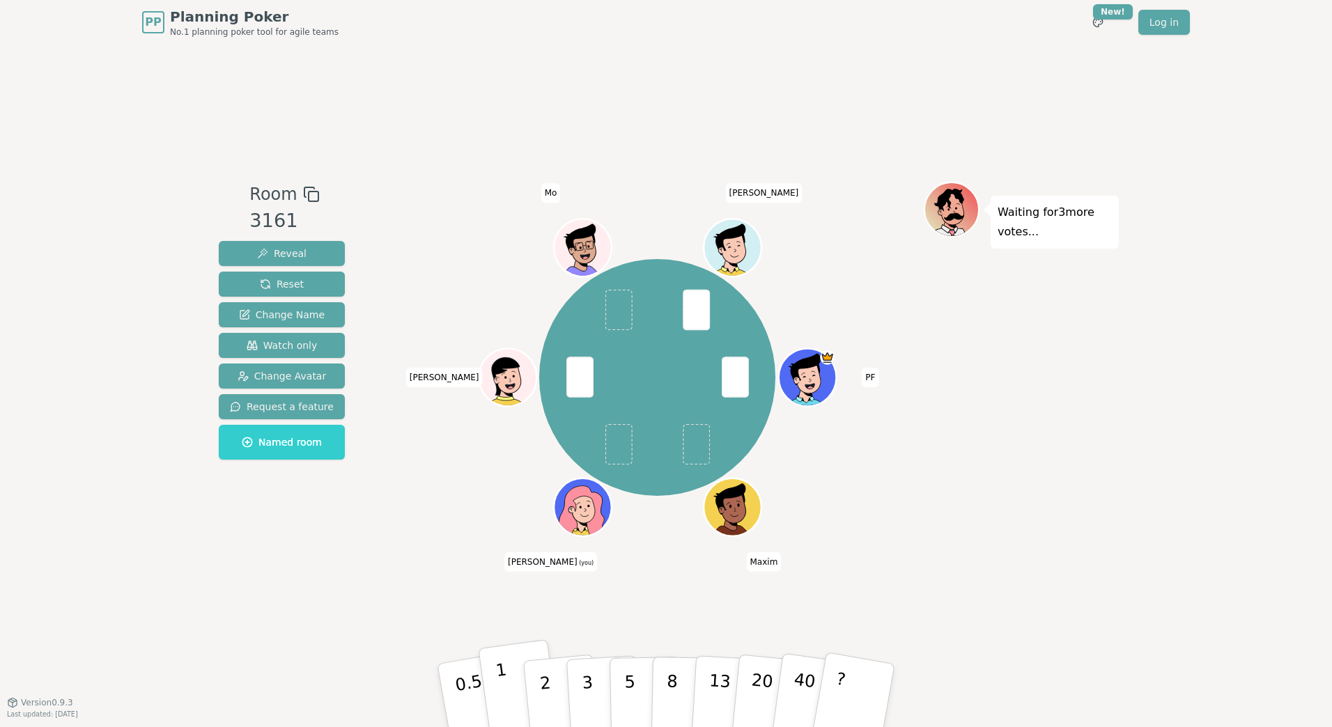
click at [494, 680] on button "1" at bounding box center [519, 695] width 83 height 113
click at [534, 685] on button "2" at bounding box center [561, 696] width 79 height 111
click at [547, 673] on p "2" at bounding box center [547, 697] width 18 height 76
click at [435, 485] on div "PF [PERSON_NAME] (you) [PERSON_NAME]" at bounding box center [657, 377] width 533 height 341
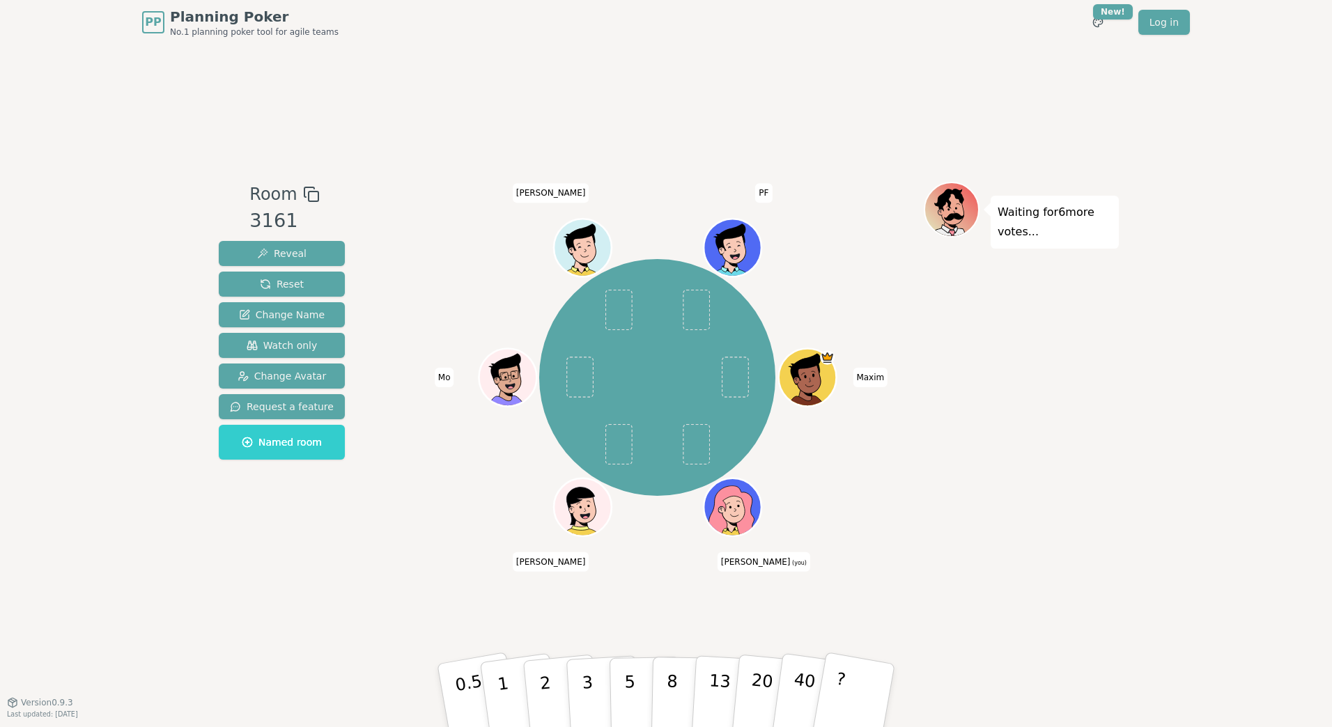
click at [477, 148] on div "Room 3161 Reveal Reset Change Name Watch only Change Avatar Request a feature N…" at bounding box center [665, 373] width 905 height 657
click at [503, 674] on p "1" at bounding box center [504, 697] width 21 height 76
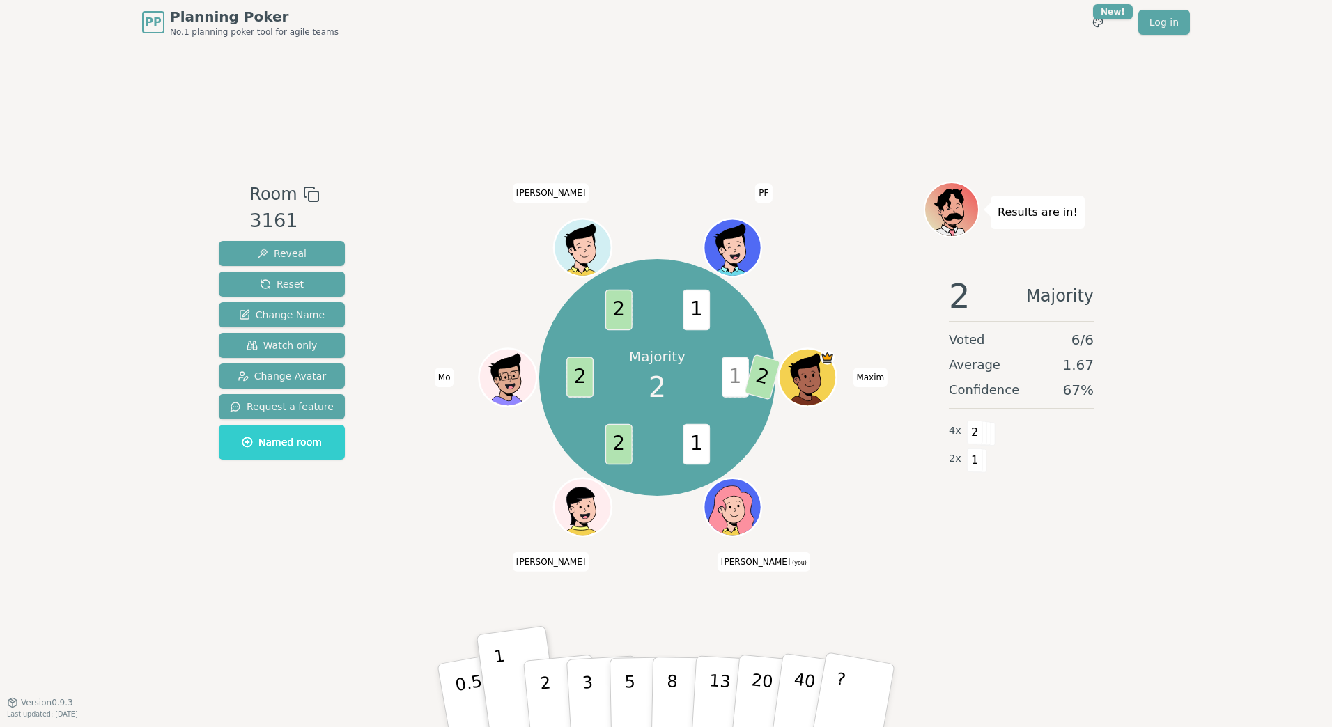
click at [554, 187] on span "[PERSON_NAME]" at bounding box center [551, 192] width 77 height 19
click at [497, 89] on div "Room 3161 Reveal Reset Change Name Watch only Change Avatar Request a feature N…" at bounding box center [665, 373] width 905 height 657
click at [838, 676] on p "?" at bounding box center [838, 693] width 22 height 76
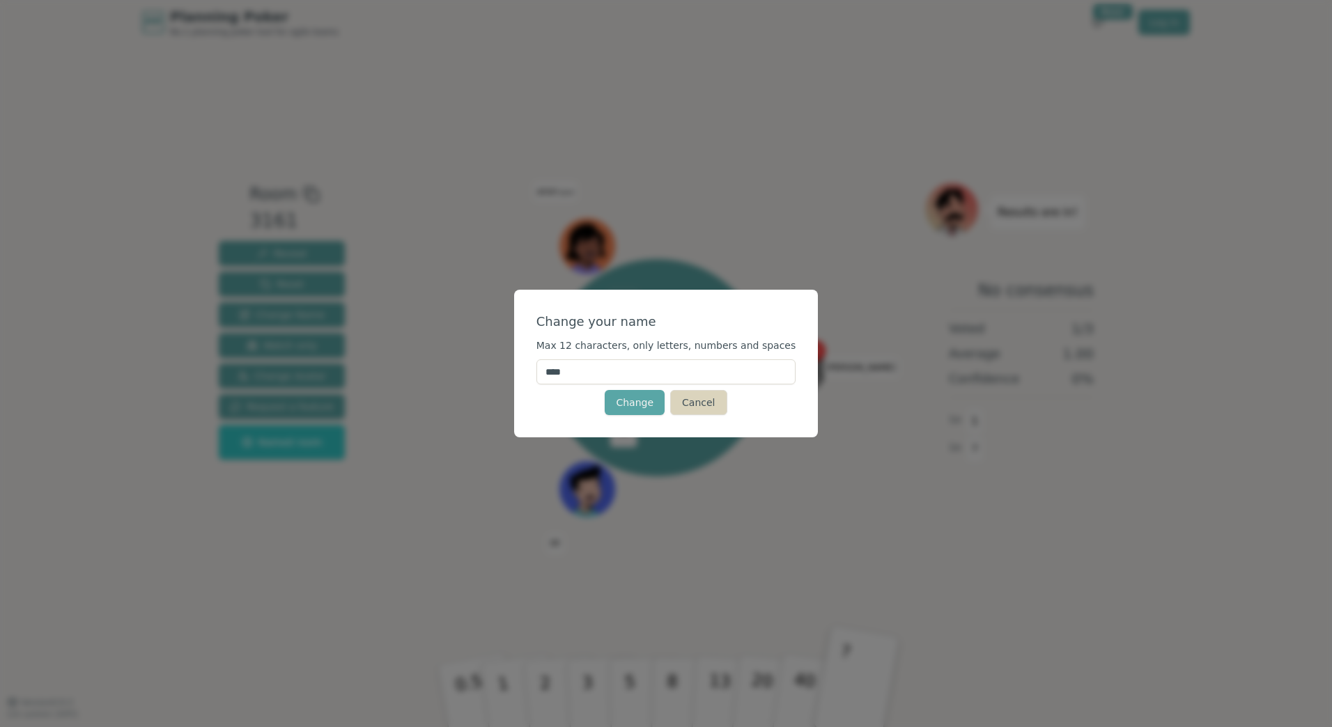
click at [717, 407] on button "Cancel" at bounding box center [698, 402] width 56 height 25
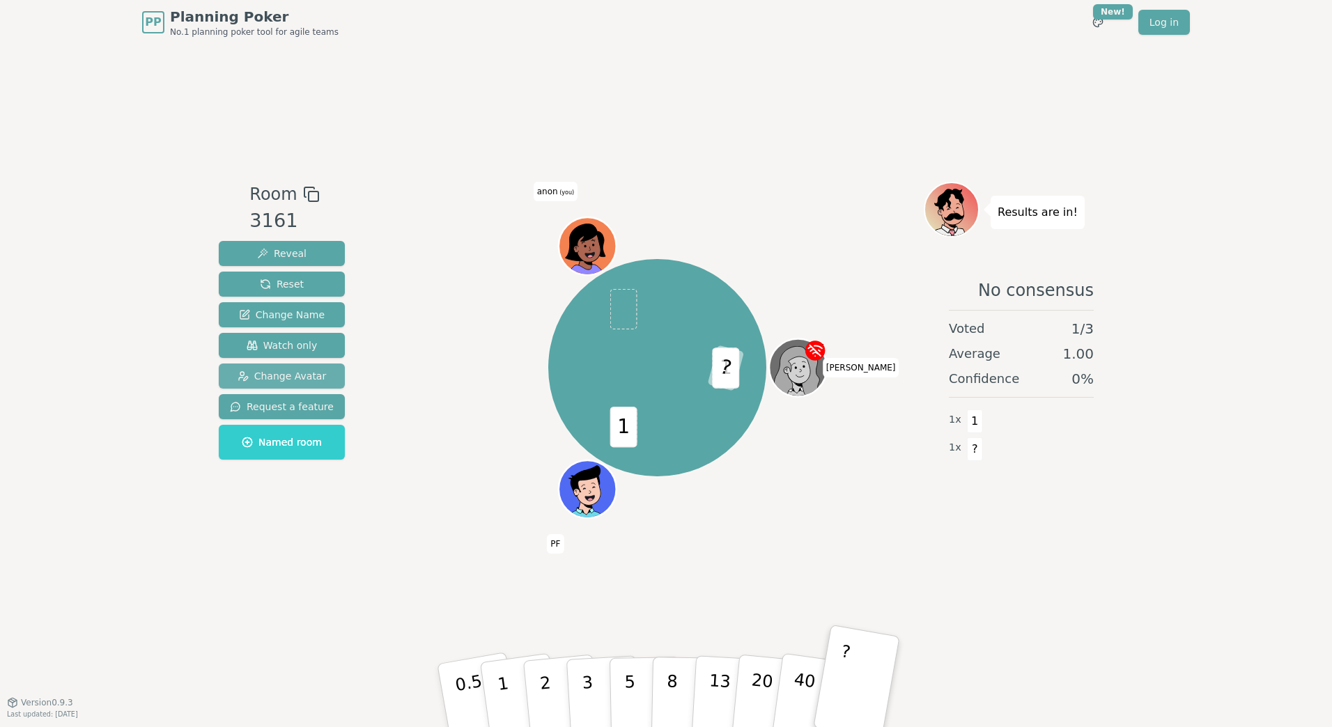
click at [294, 369] on span "Change Avatar" at bounding box center [281, 376] width 89 height 14
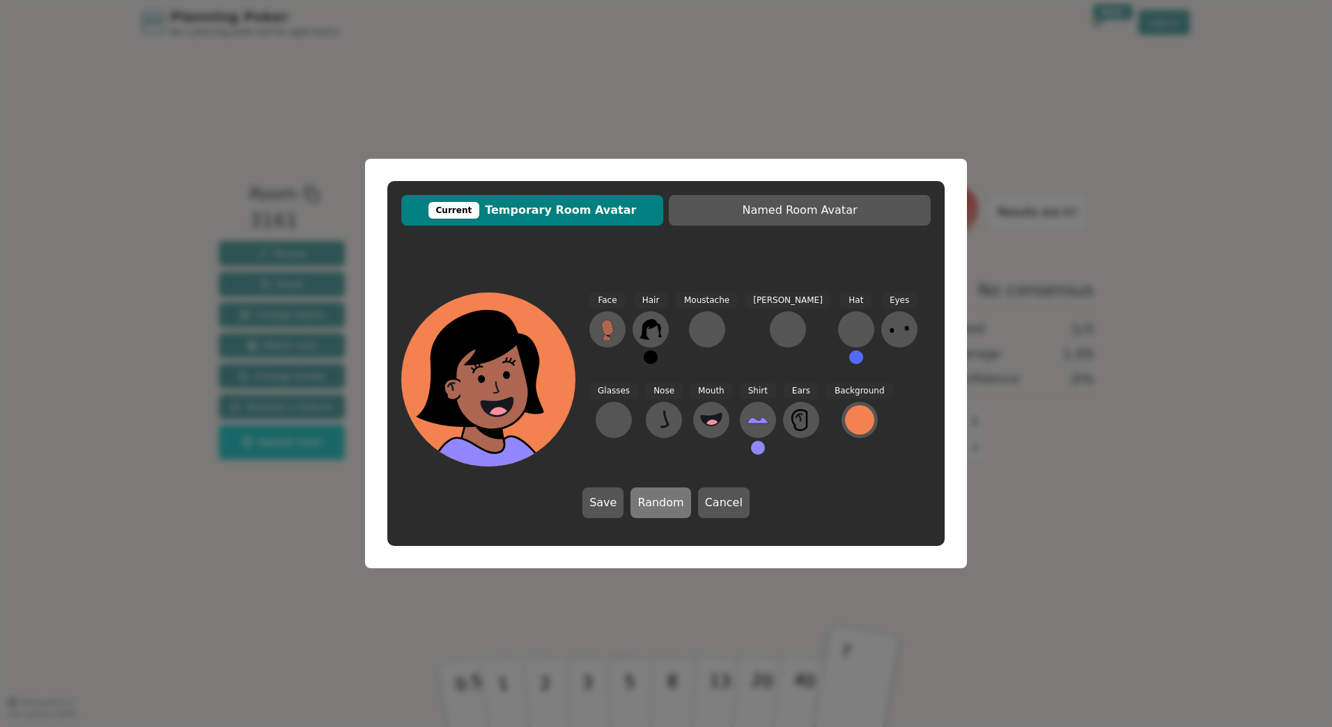
click at [660, 499] on button "Random" at bounding box center [660, 502] width 60 height 31
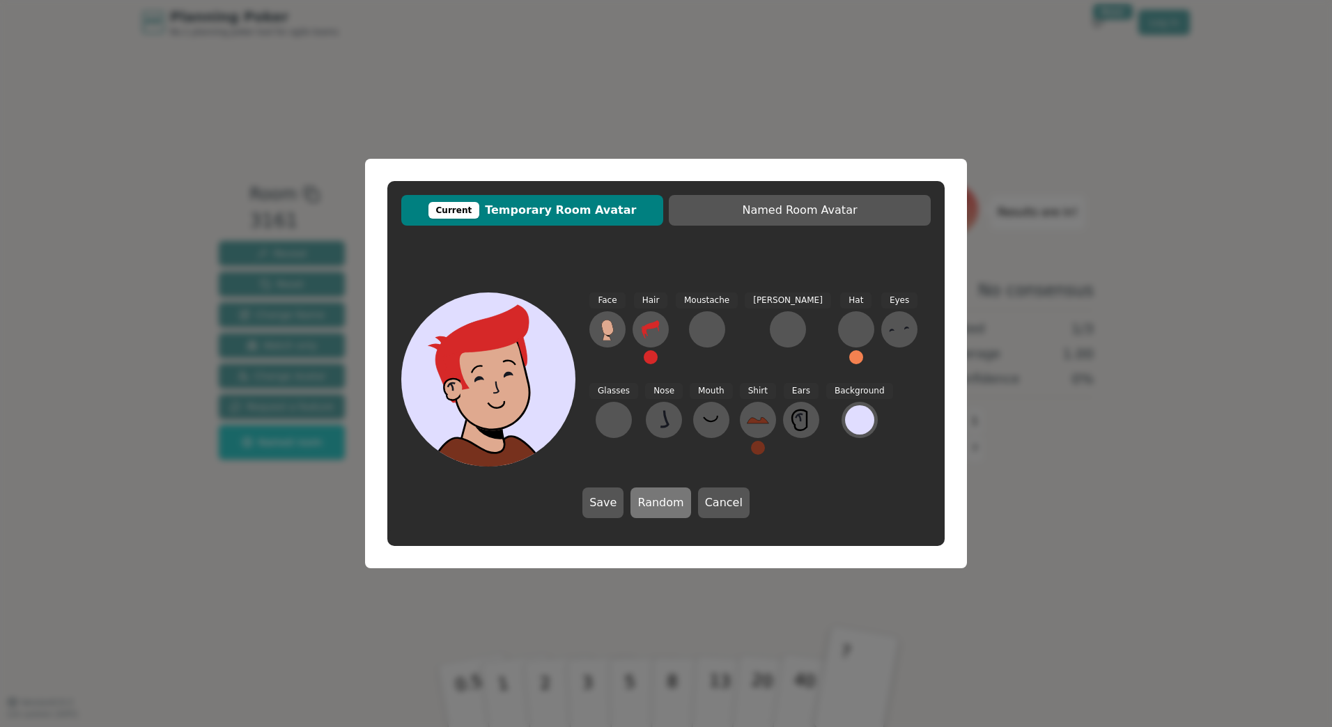
click at [660, 499] on button "Random" at bounding box center [660, 502] width 60 height 31
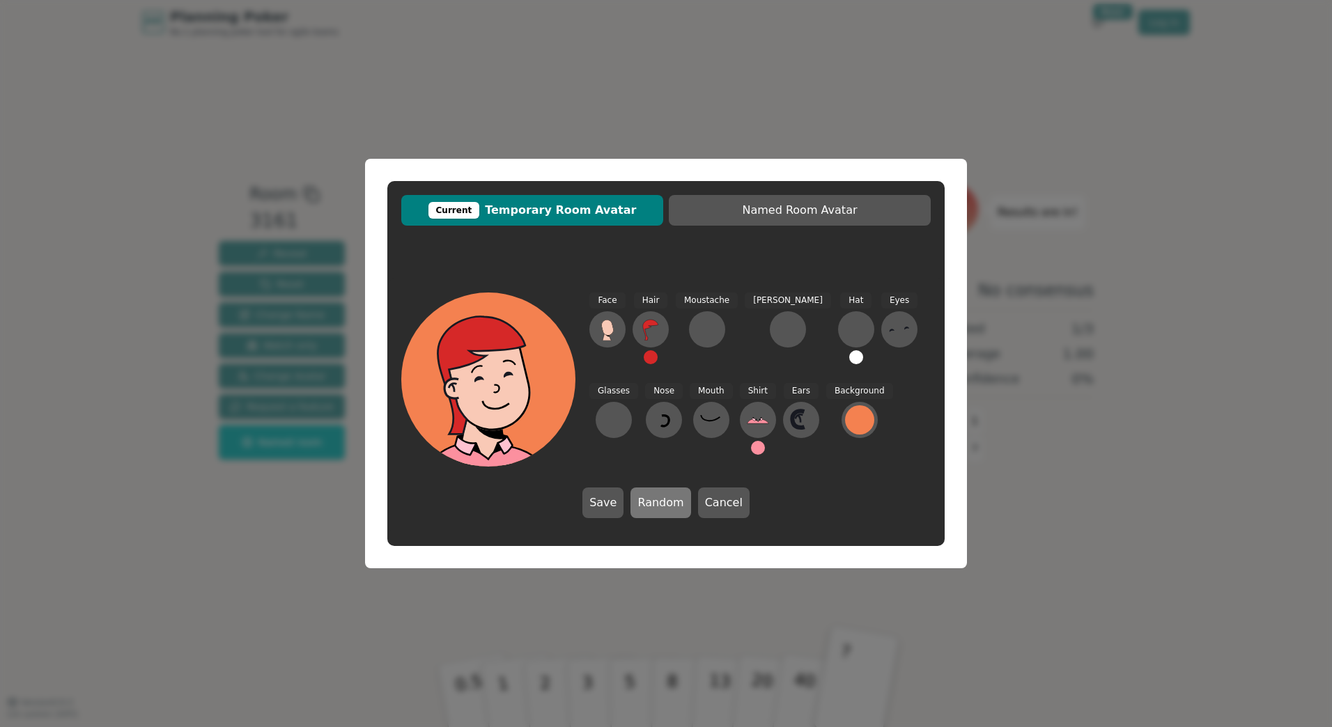
click at [660, 499] on button "Random" at bounding box center [660, 502] width 60 height 31
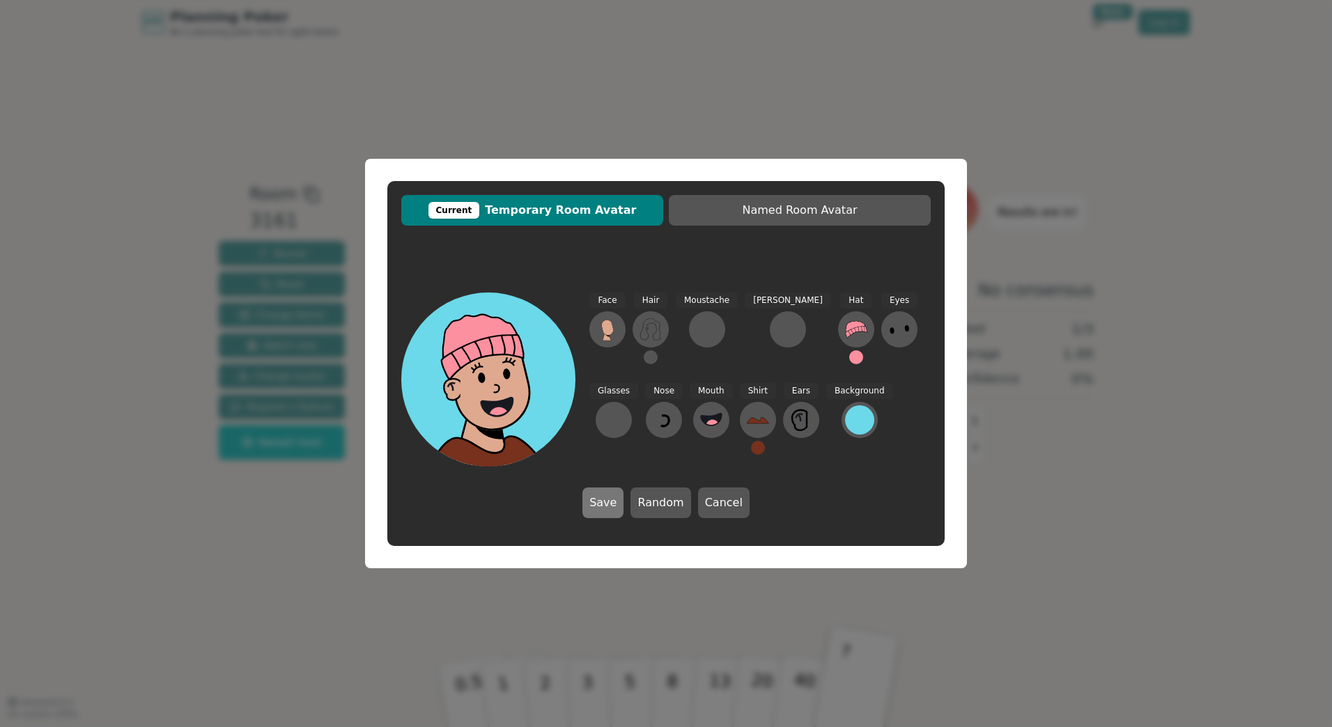
click at [611, 501] on button "Save" at bounding box center [602, 502] width 41 height 31
